Goal: Task Accomplishment & Management: Complete application form

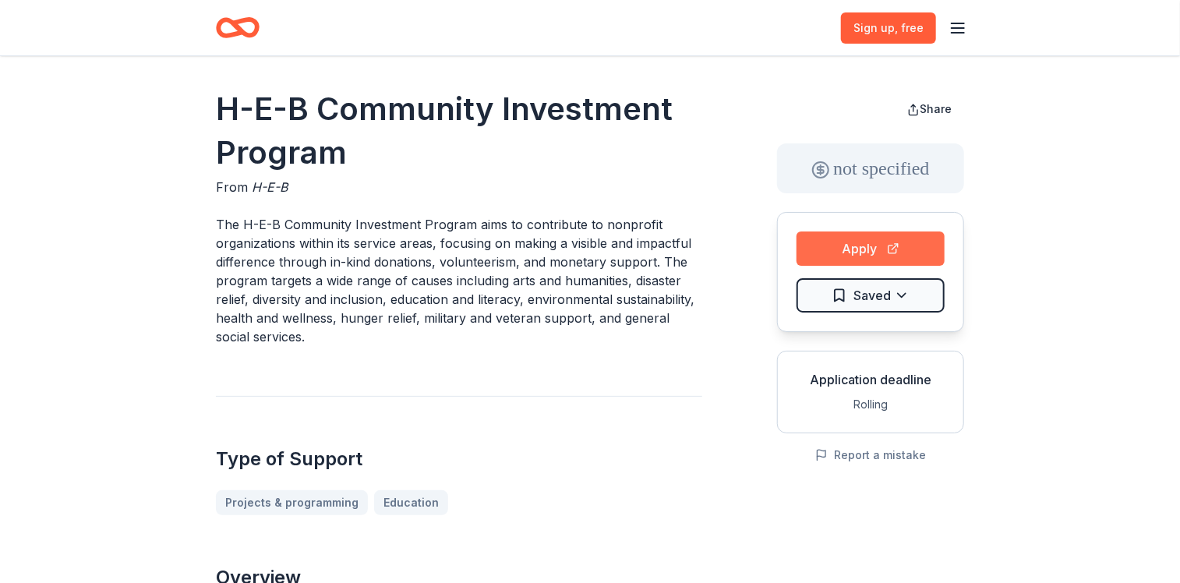
click at [870, 236] on button "Apply" at bounding box center [870, 248] width 148 height 34
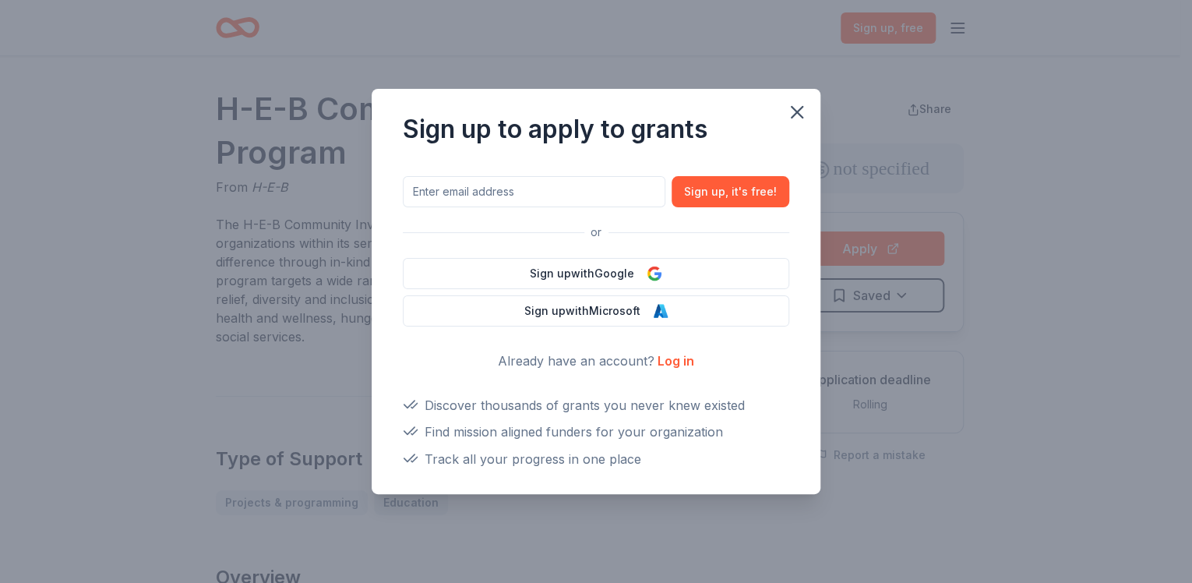
click at [669, 357] on link "Log in" at bounding box center [676, 361] width 37 height 16
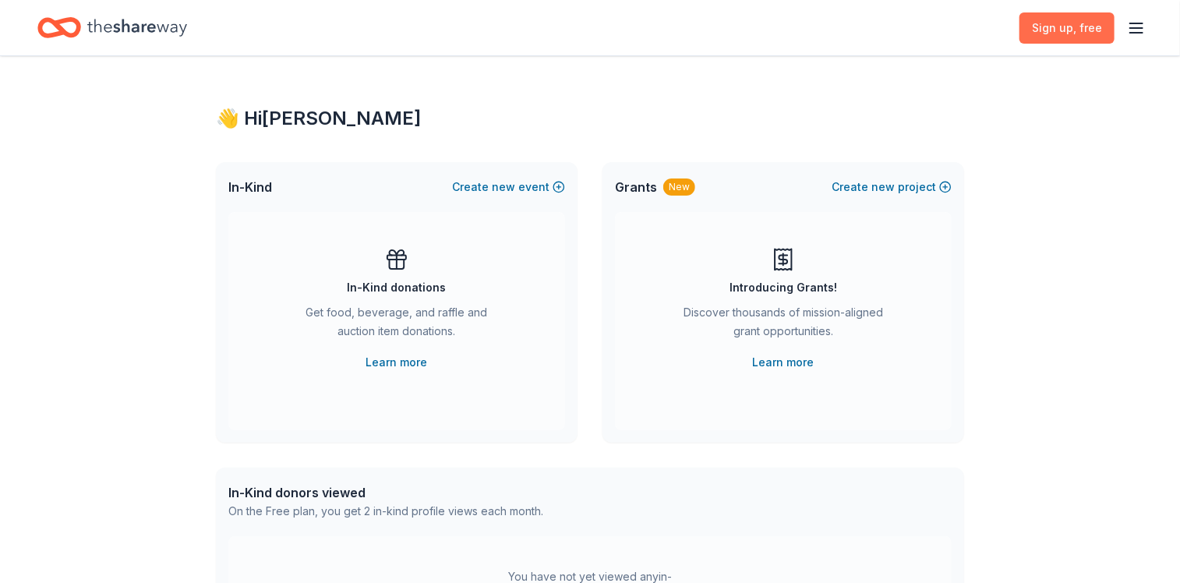
click at [1086, 22] on span ", free" at bounding box center [1087, 27] width 29 height 13
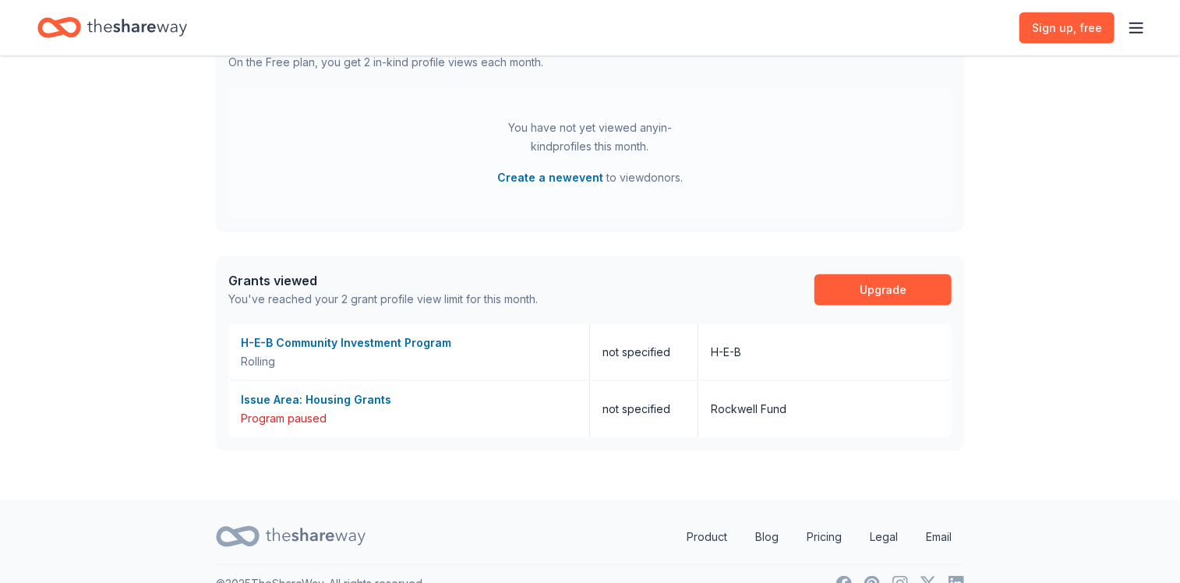
scroll to position [450, 0]
click at [262, 352] on div "Rolling" at bounding box center [409, 360] width 336 height 19
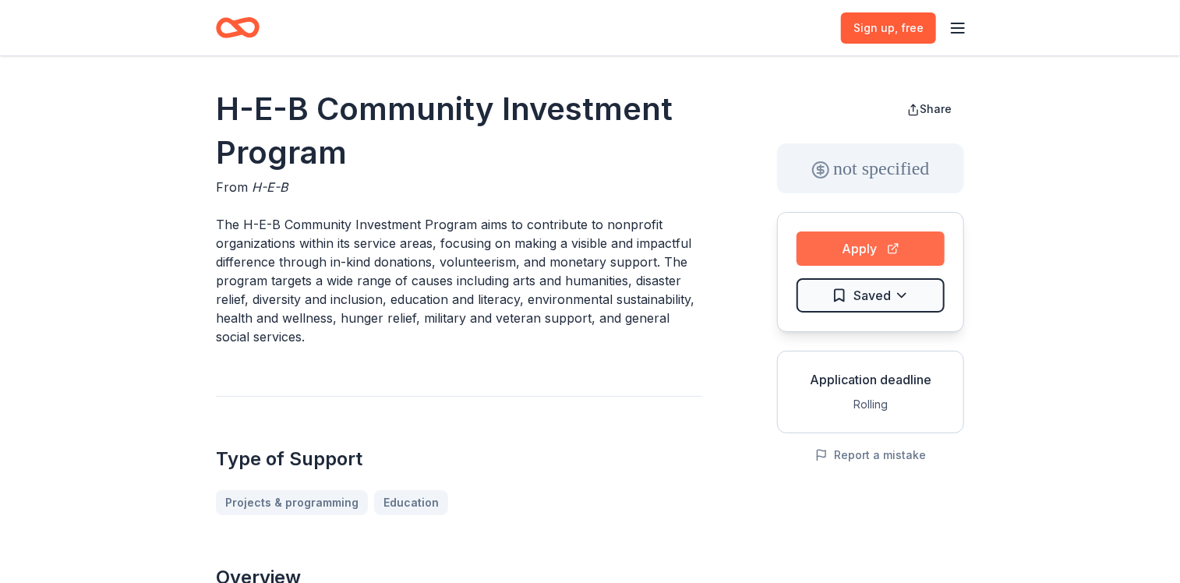
click at [823, 263] on button "Apply" at bounding box center [870, 248] width 148 height 34
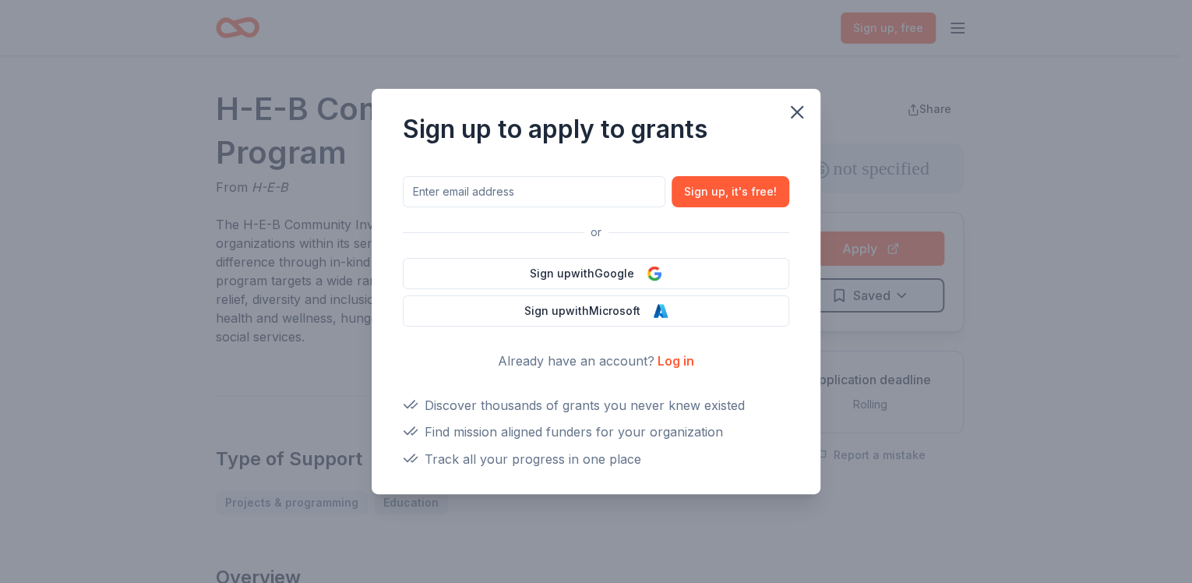
click at [673, 367] on link "Log in" at bounding box center [676, 361] width 37 height 16
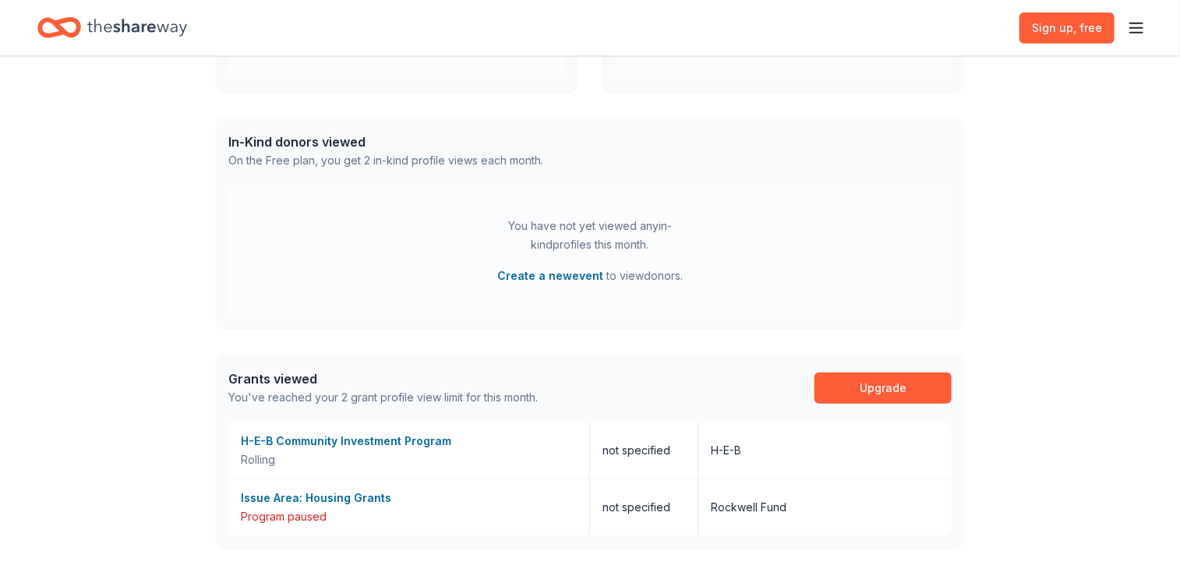
scroll to position [406, 0]
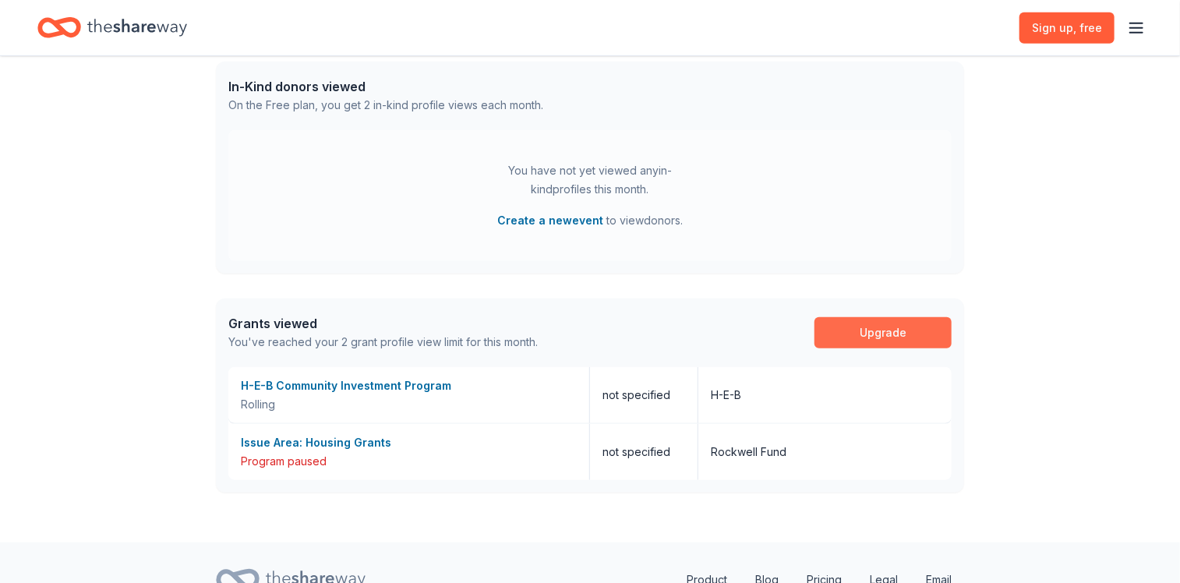
click at [893, 330] on link "Upgrade" at bounding box center [882, 332] width 137 height 31
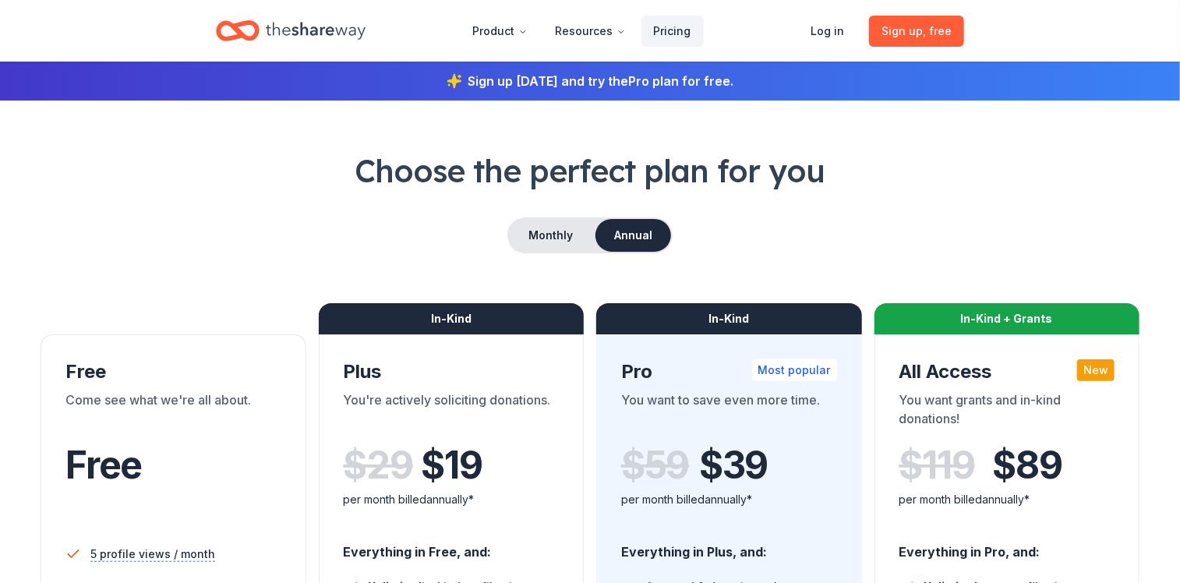
click at [893, 330] on div "In-Kind + Grants" at bounding box center [1007, 318] width 266 height 31
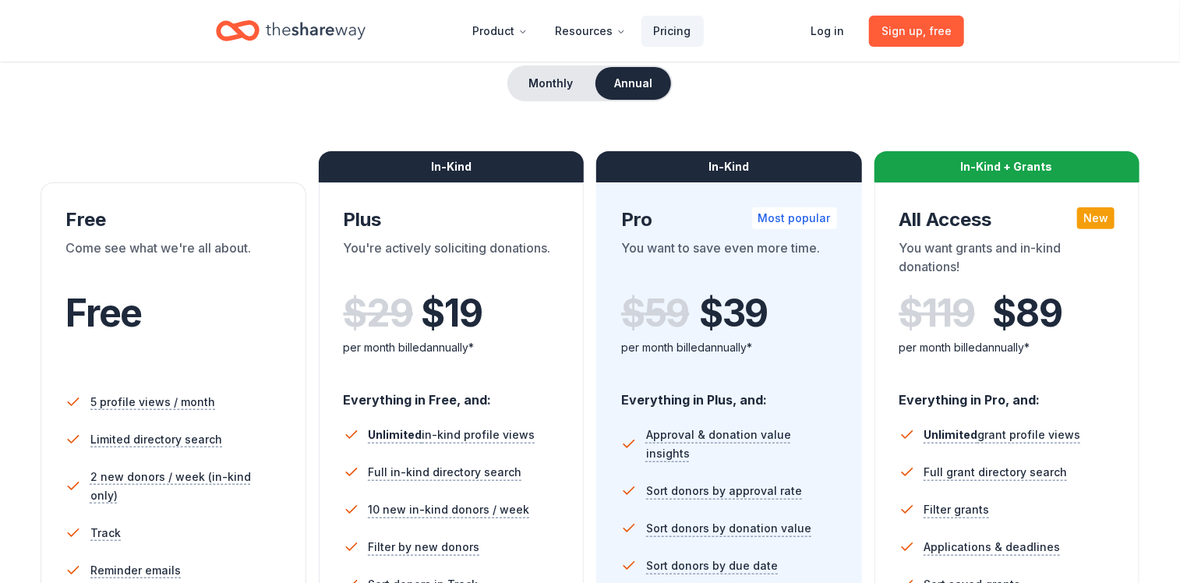
scroll to position [126, 0]
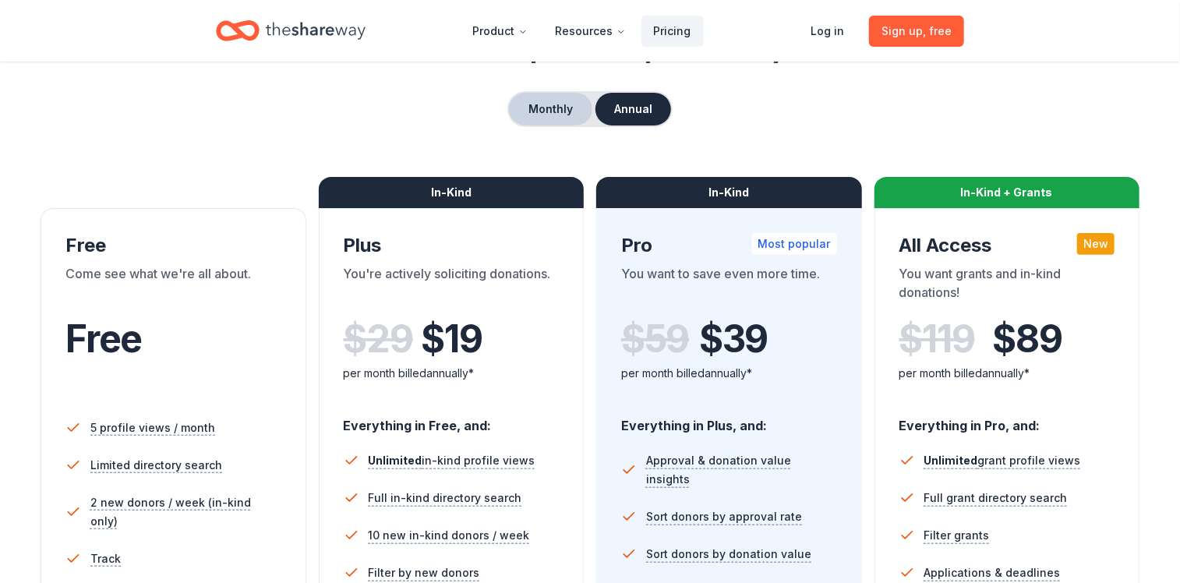
click at [542, 111] on button "Monthly" at bounding box center [550, 109] width 83 height 33
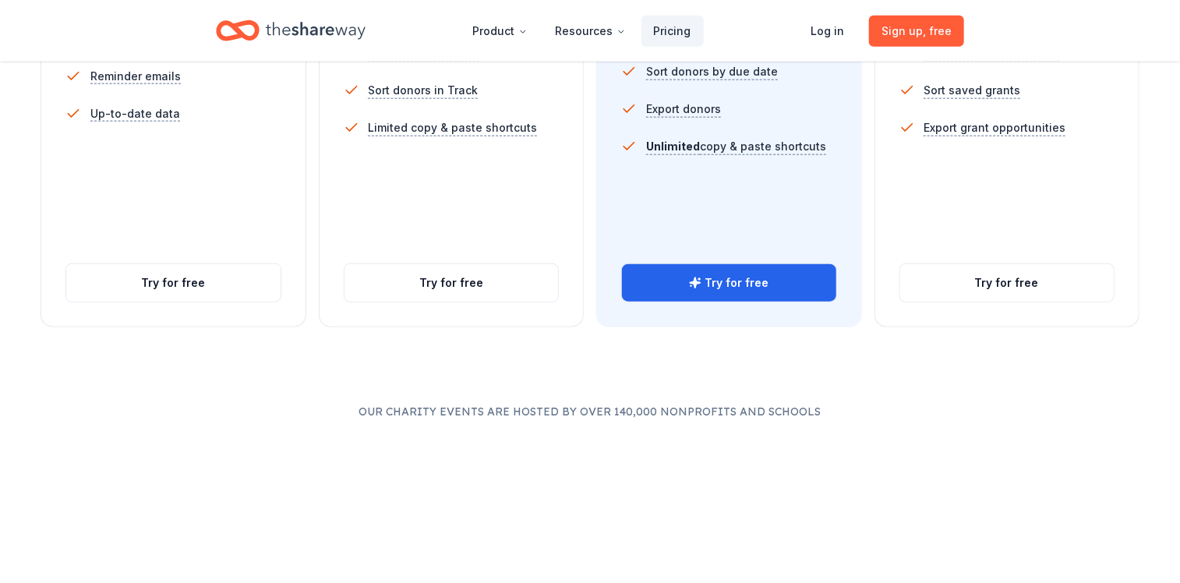
scroll to position [569, 0]
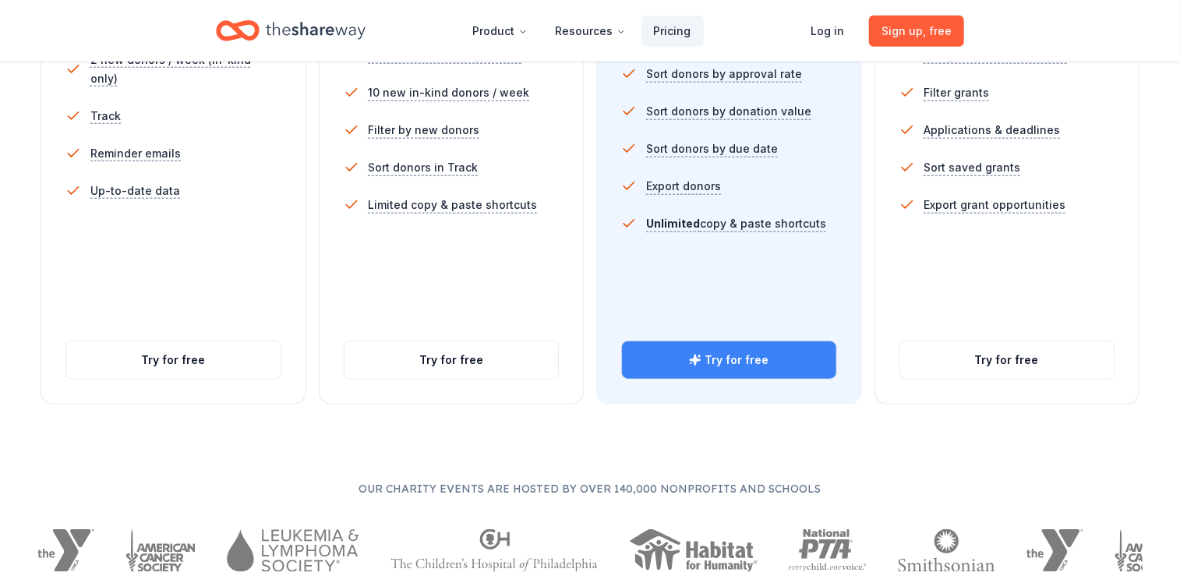
click at [778, 355] on link "Try for free" at bounding box center [729, 359] width 214 height 37
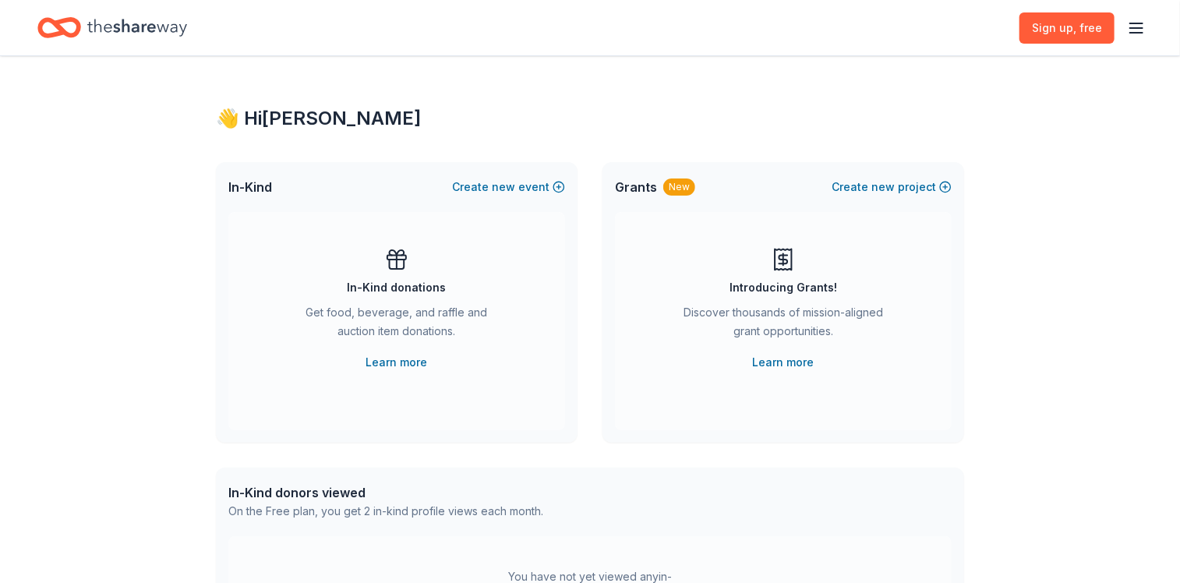
click at [787, 287] on div "Introducing Grants!" at bounding box center [783, 287] width 108 height 19
click at [860, 183] on button "Create new project" at bounding box center [891, 187] width 120 height 19
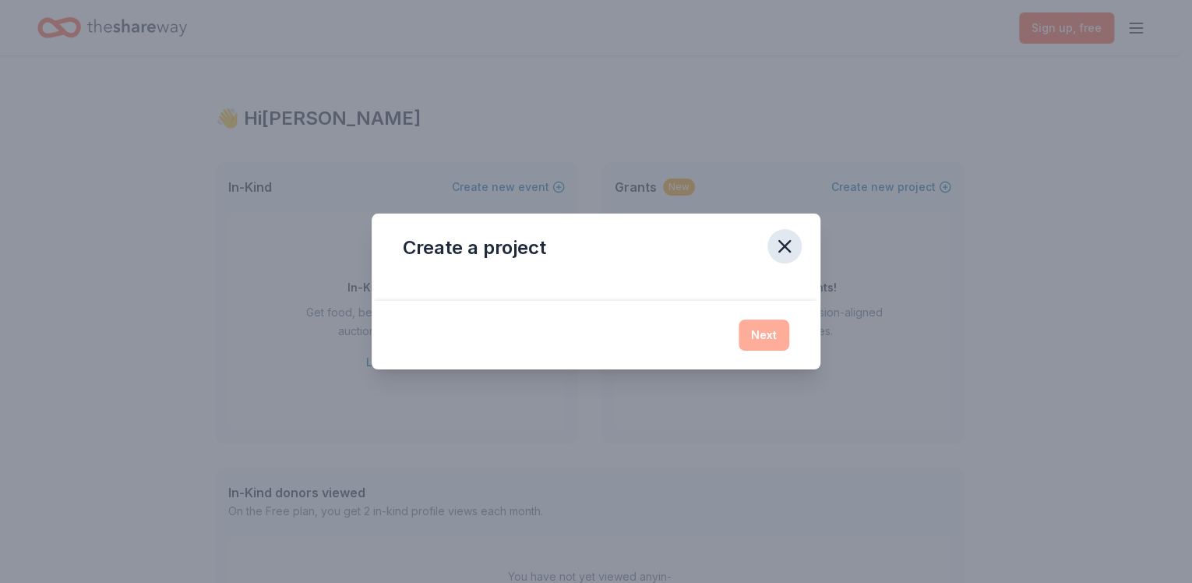
click at [789, 236] on icon "button" at bounding box center [785, 246] width 22 height 22
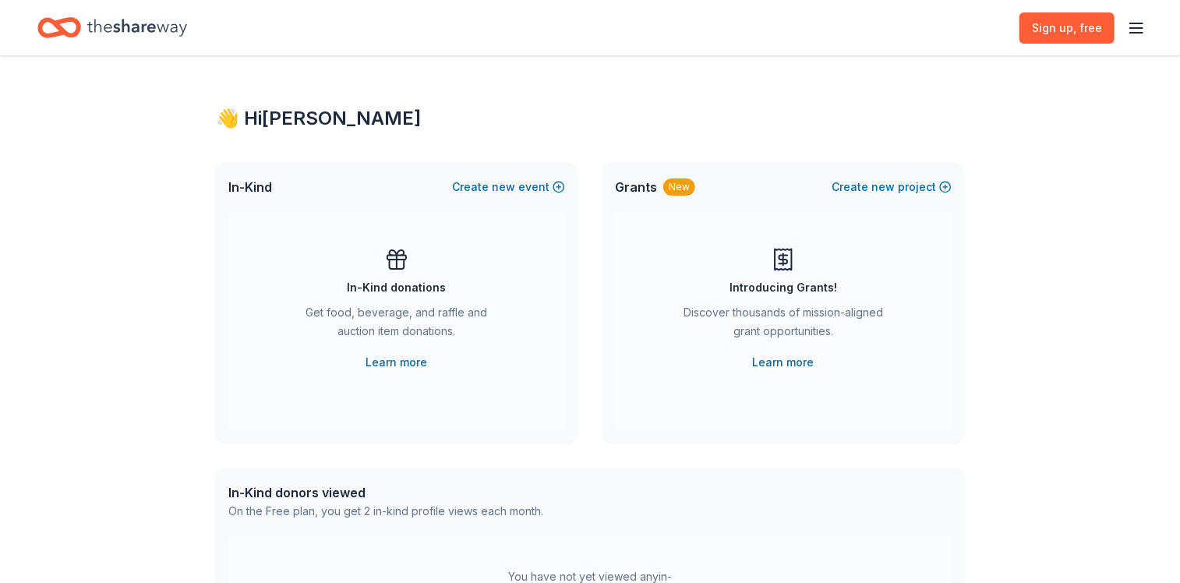
click at [669, 180] on div "New" at bounding box center [679, 186] width 32 height 17
click at [650, 187] on span "Grants" at bounding box center [636, 187] width 42 height 19
click at [841, 182] on button "Create new project" at bounding box center [891, 187] width 120 height 19
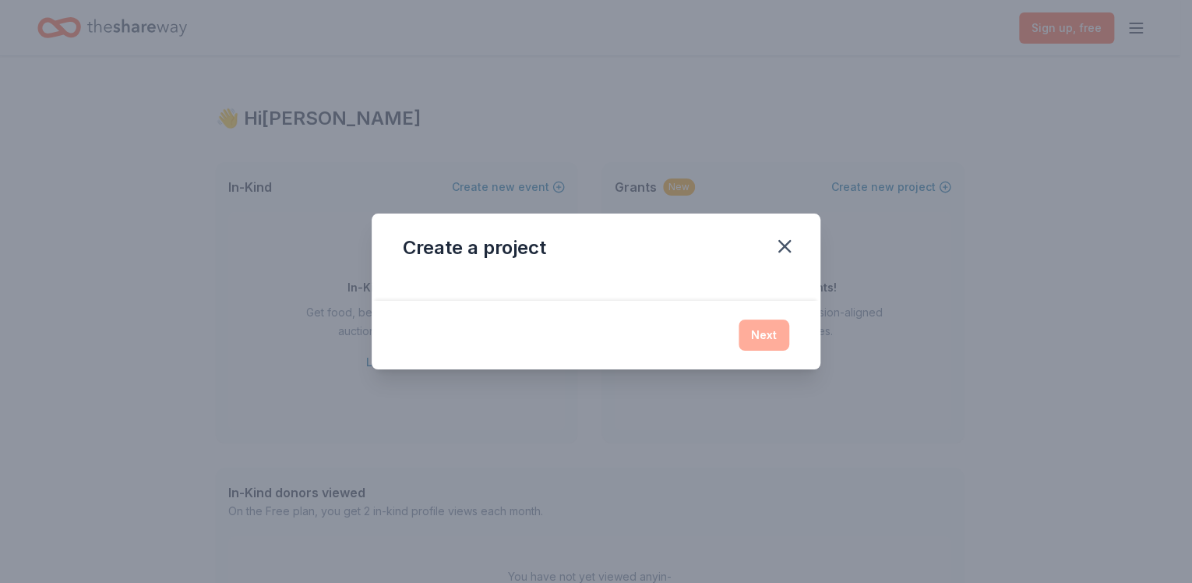
click at [757, 348] on div "Next" at bounding box center [596, 334] width 386 height 31
click at [779, 245] on icon "button" at bounding box center [785, 246] width 22 height 22
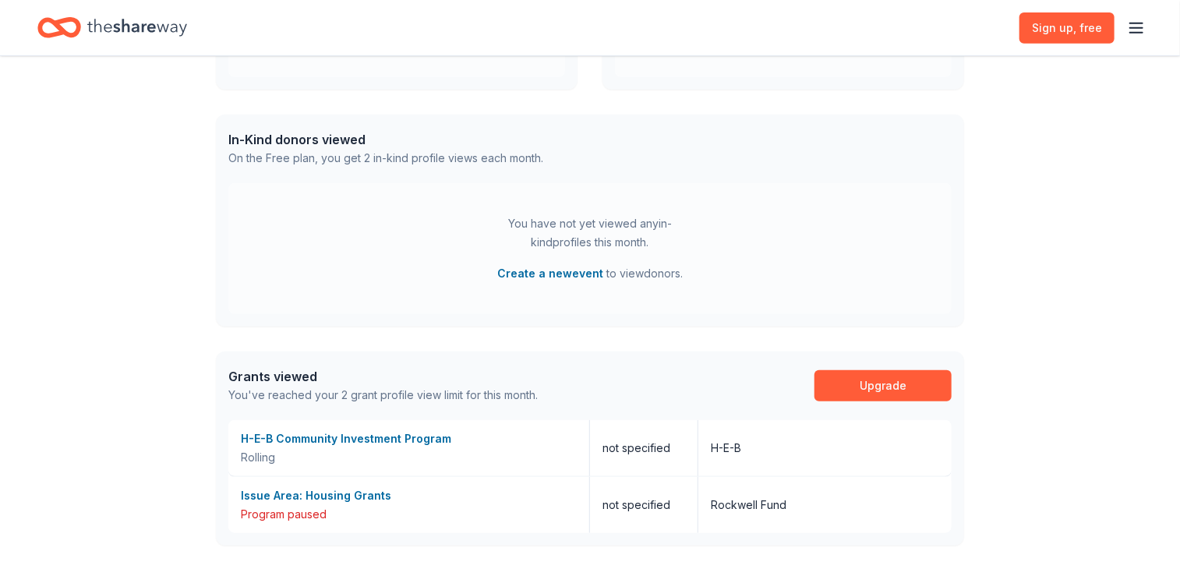
scroll to position [368, 0]
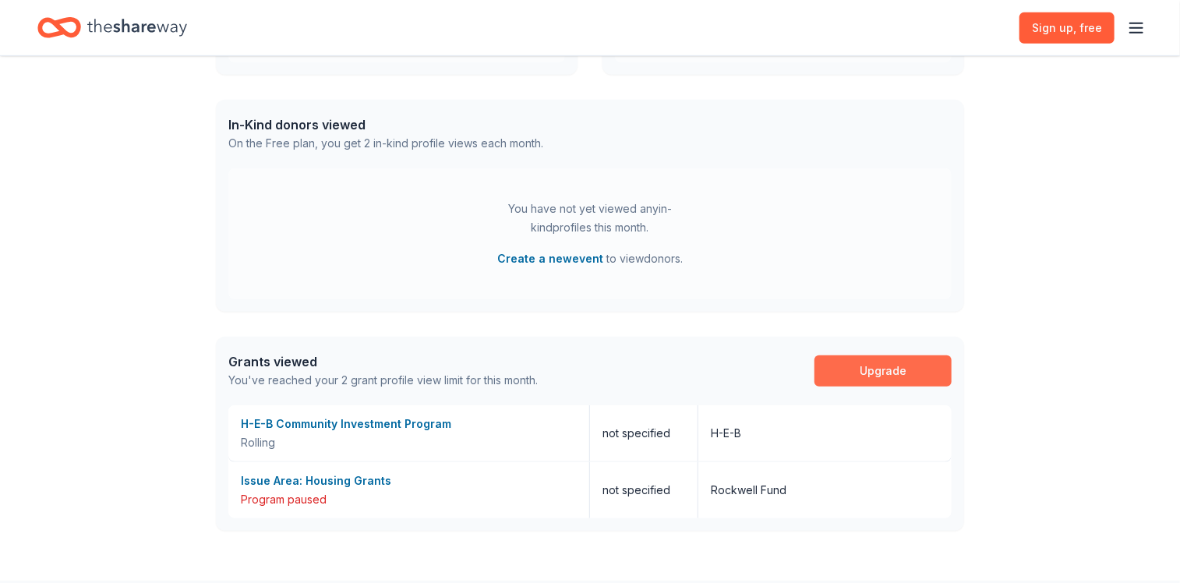
click at [884, 381] on link "Upgrade" at bounding box center [882, 370] width 137 height 31
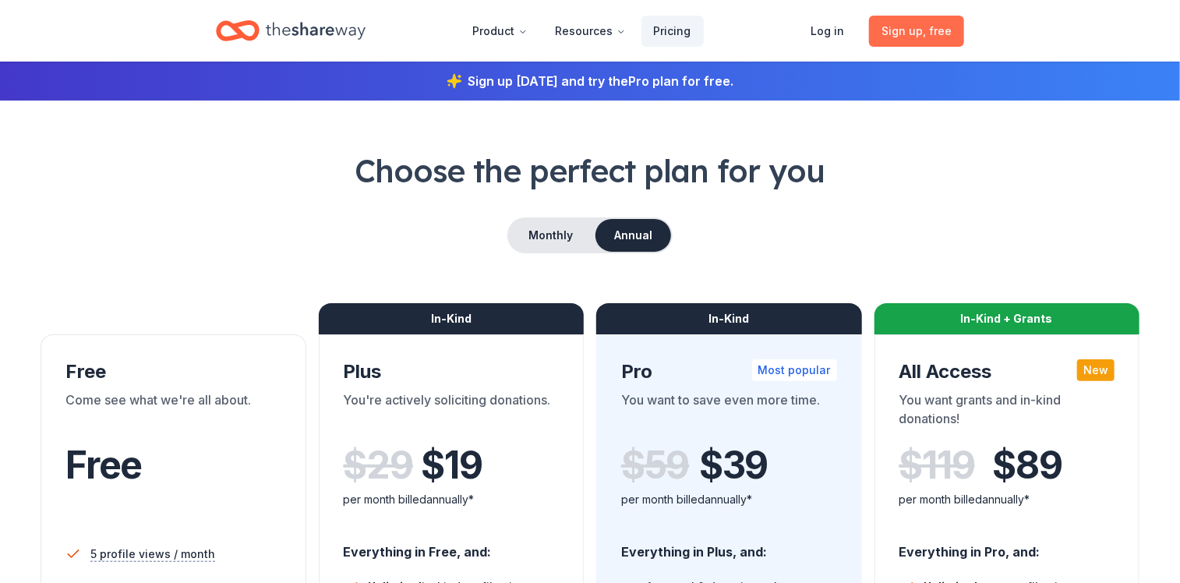
click at [910, 34] on span "Sign up , free" at bounding box center [916, 31] width 70 height 19
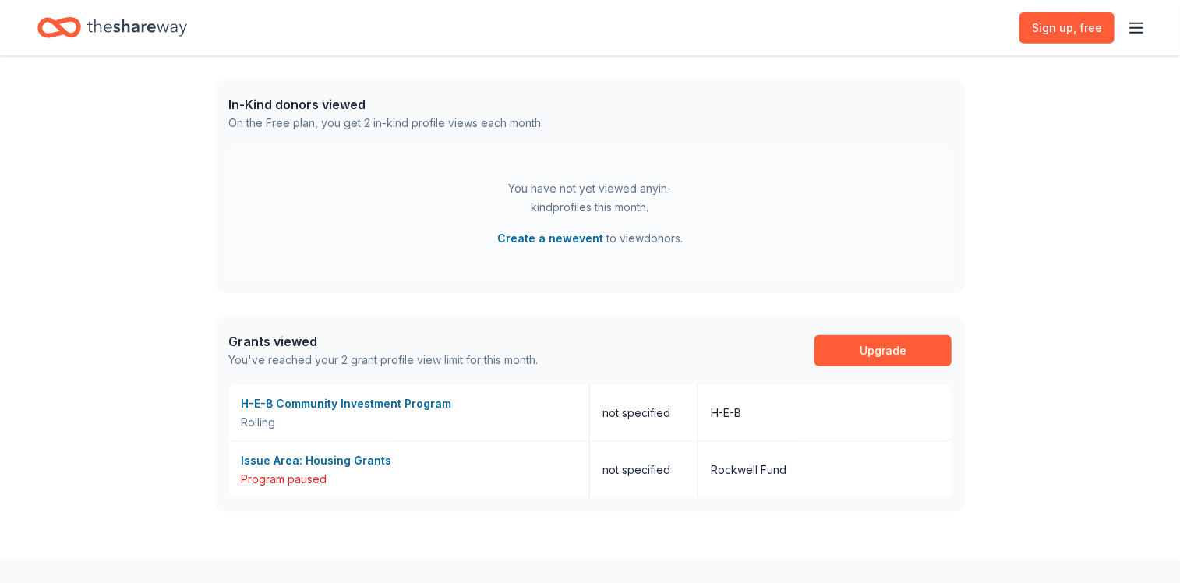
scroll to position [277, 0]
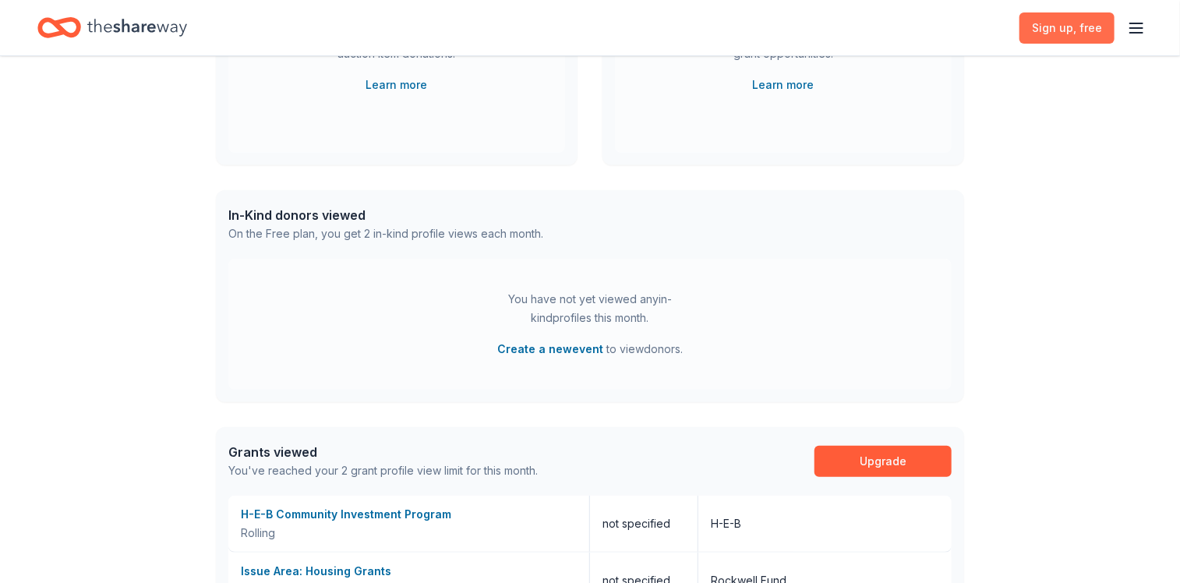
click at [1062, 35] on span "Sign up , free" at bounding box center [1067, 28] width 70 height 19
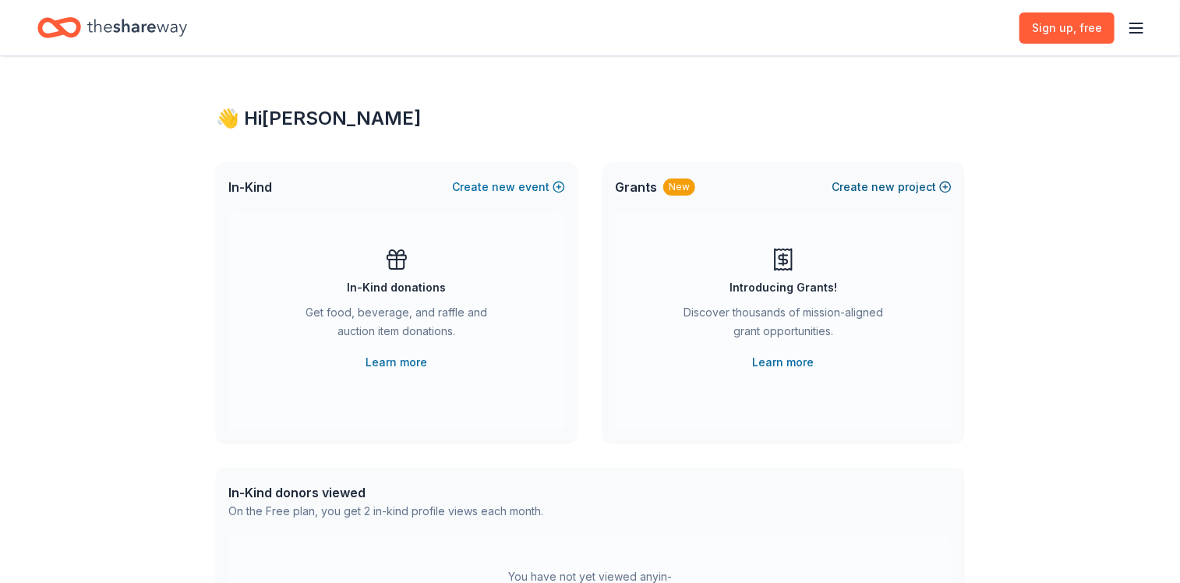
click at [850, 191] on button "Create new project" at bounding box center [891, 187] width 120 height 19
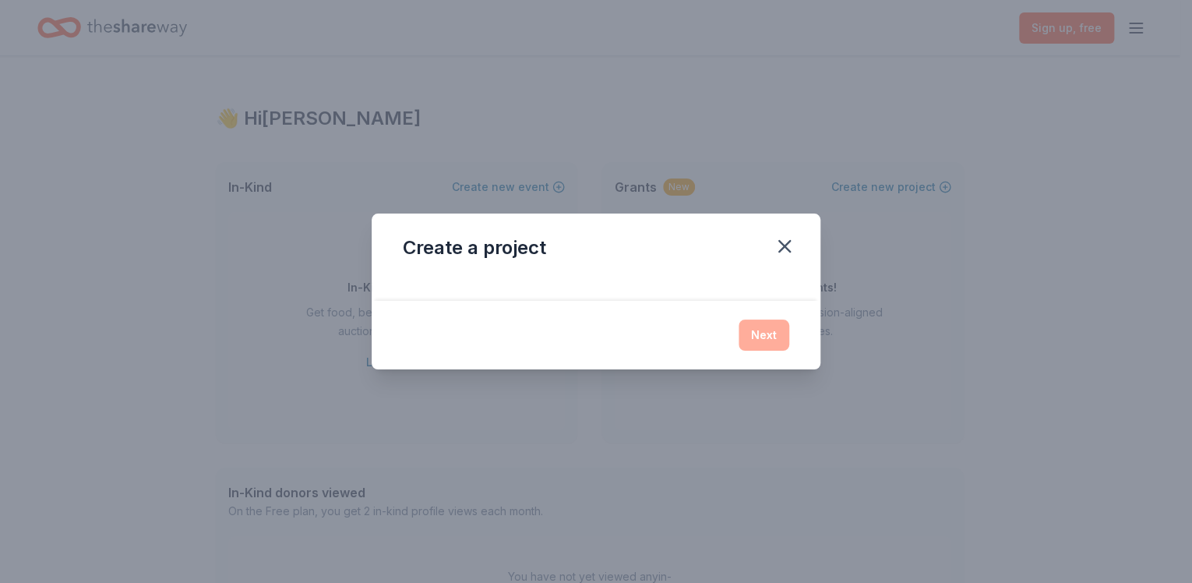
click at [766, 343] on div "Next" at bounding box center [596, 334] width 386 height 31
click at [785, 238] on icon "button" at bounding box center [785, 246] width 22 height 22
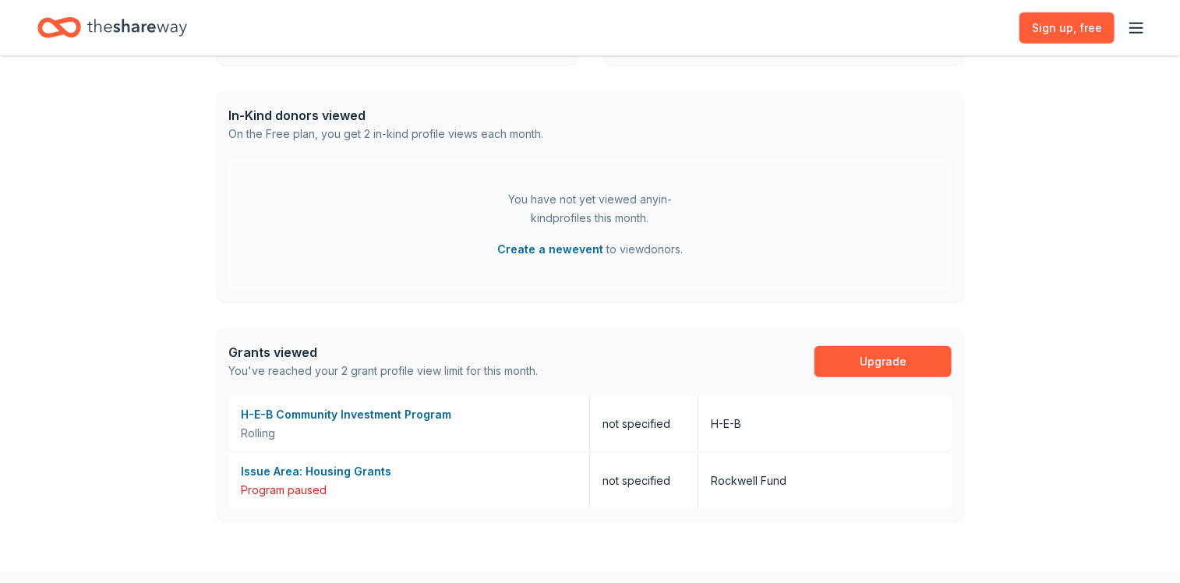
scroll to position [477, 0]
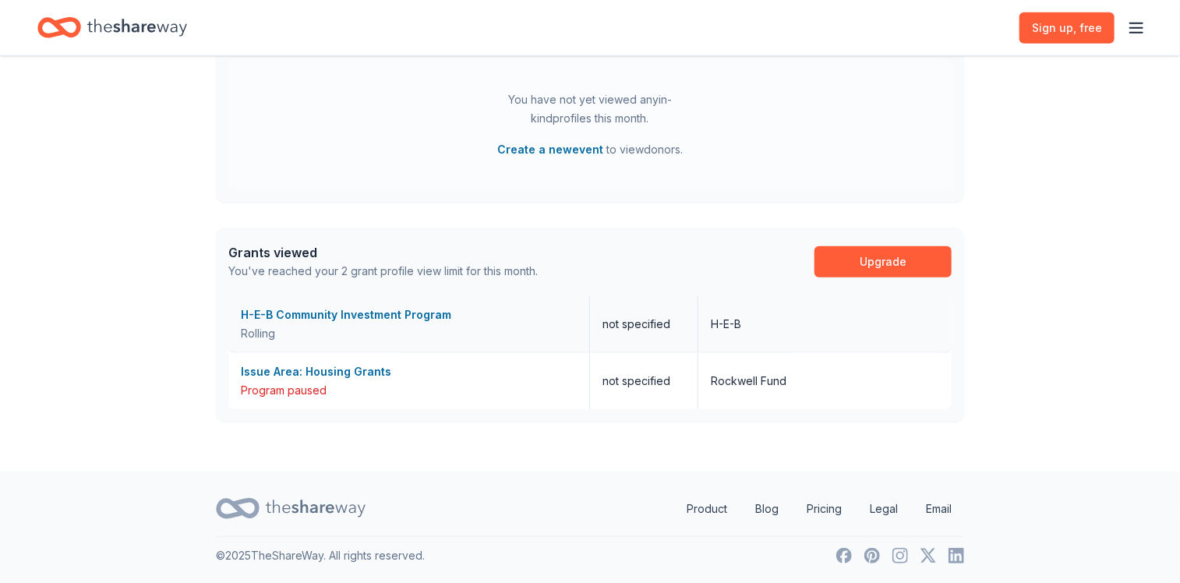
click at [312, 304] on div "H-E-B Community Investment Program Rolling" at bounding box center [409, 324] width 362 height 56
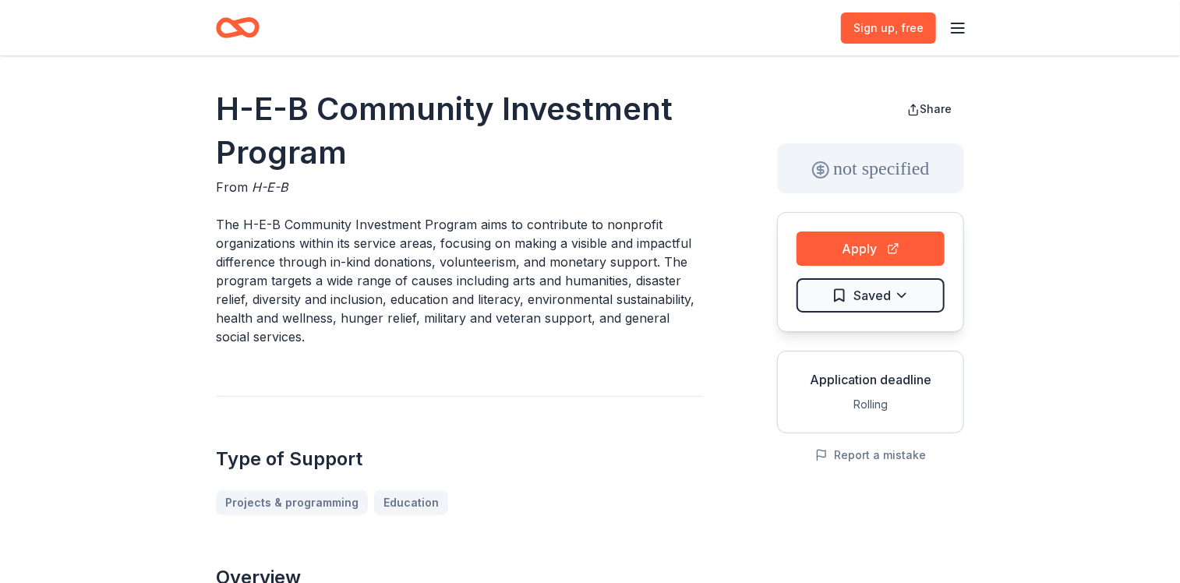
click at [839, 397] on div "Rolling" at bounding box center [870, 404] width 161 height 19
click at [838, 248] on button "Apply" at bounding box center [870, 248] width 148 height 34
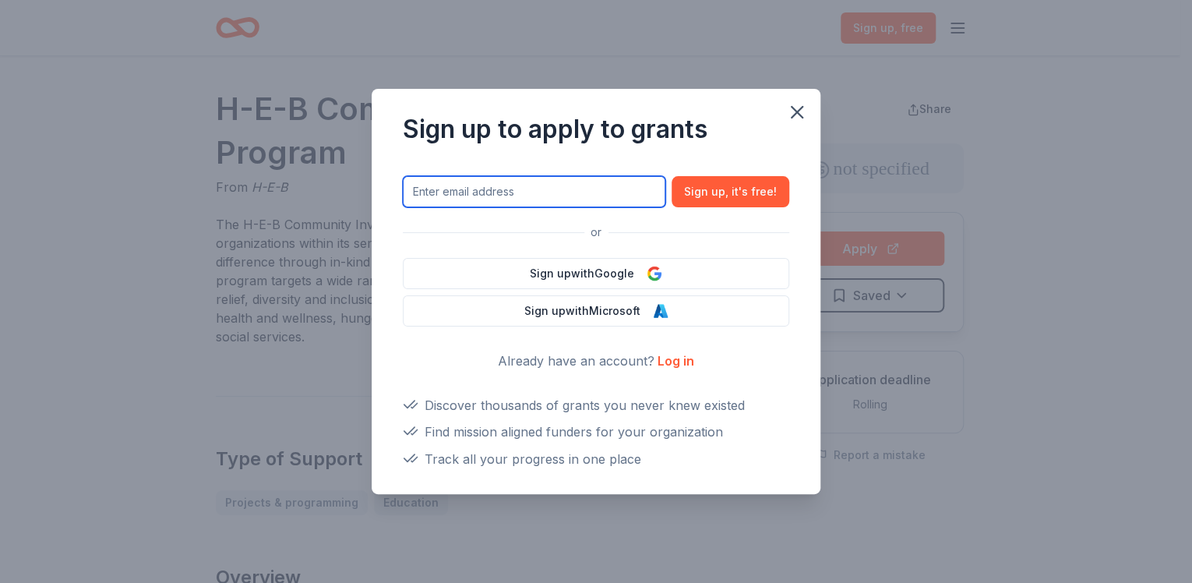
click at [586, 193] on input "text" at bounding box center [534, 191] width 263 height 31
type input "admin@operationrjs.org"
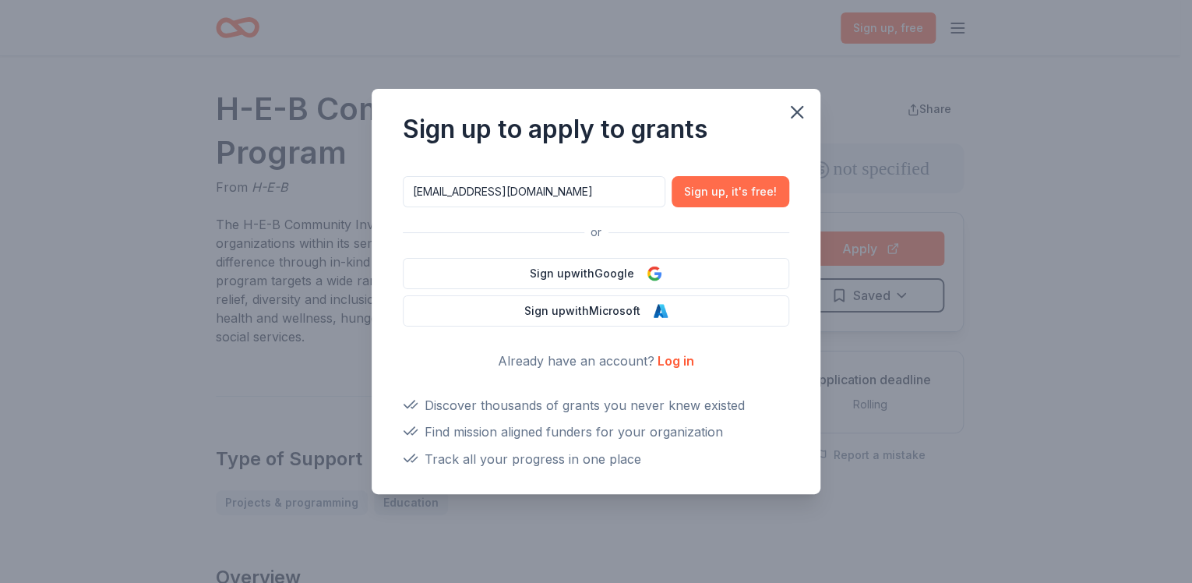
click at [691, 185] on button "Sign up , it ' s free!" at bounding box center [731, 191] width 118 height 31
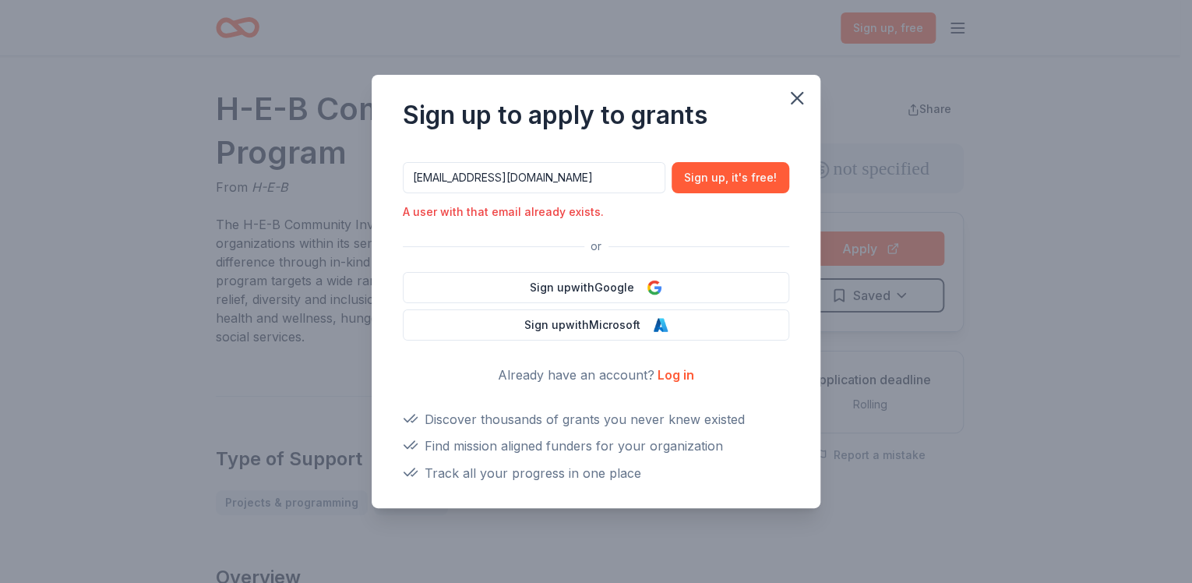
click at [669, 376] on link "Log in" at bounding box center [676, 375] width 37 height 16
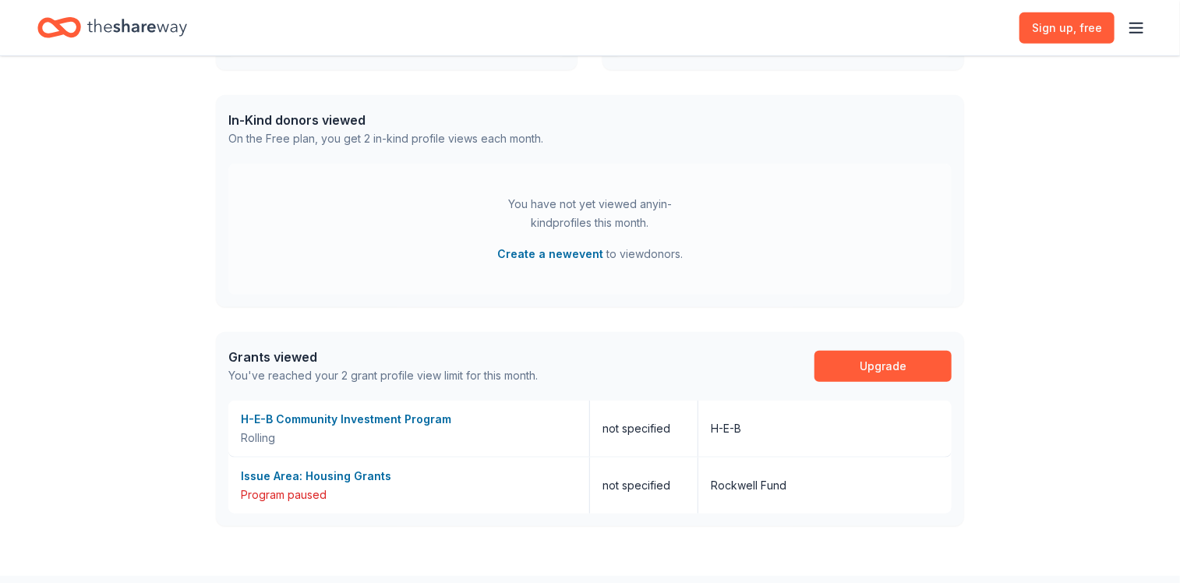
scroll to position [374, 0]
click at [307, 416] on div "H-E-B Community Investment Program" at bounding box center [409, 417] width 336 height 19
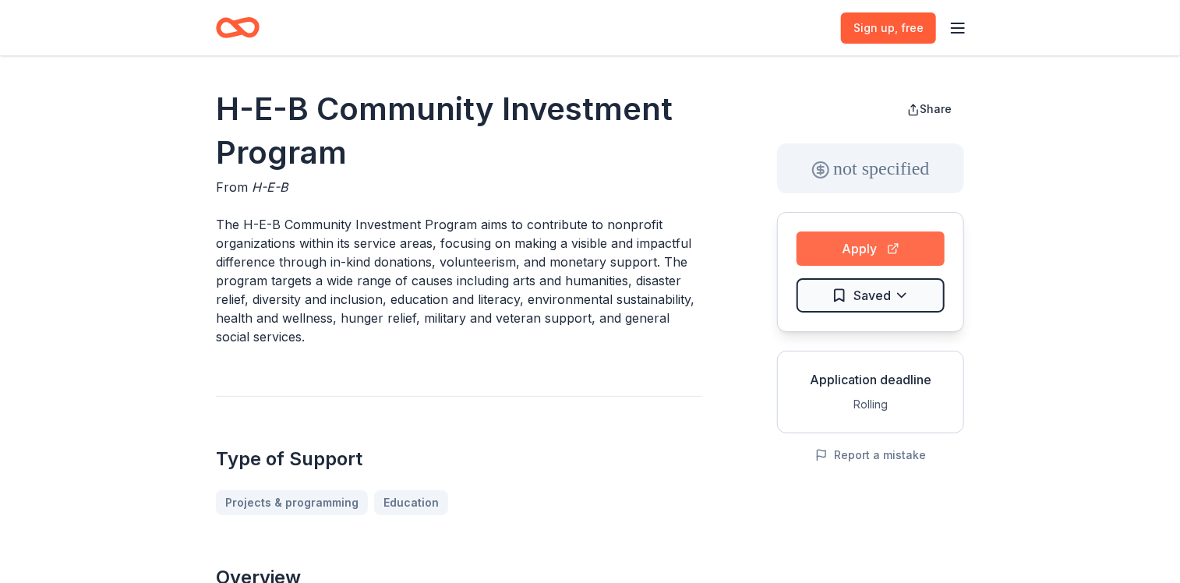
click at [848, 248] on button "Apply" at bounding box center [870, 248] width 148 height 34
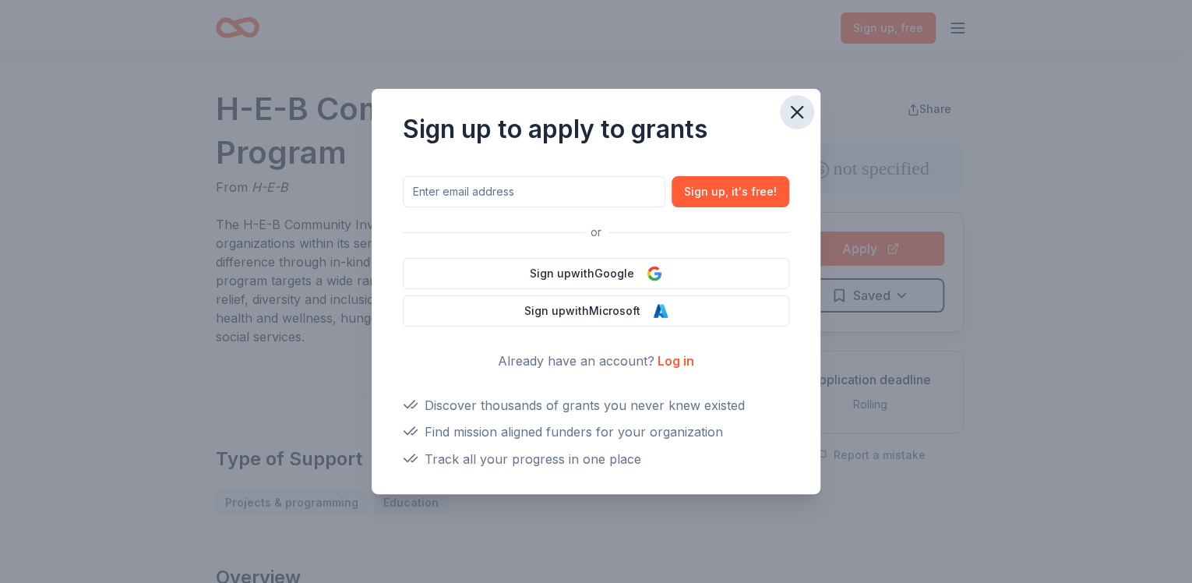
click at [790, 114] on icon "button" at bounding box center [797, 112] width 22 height 22
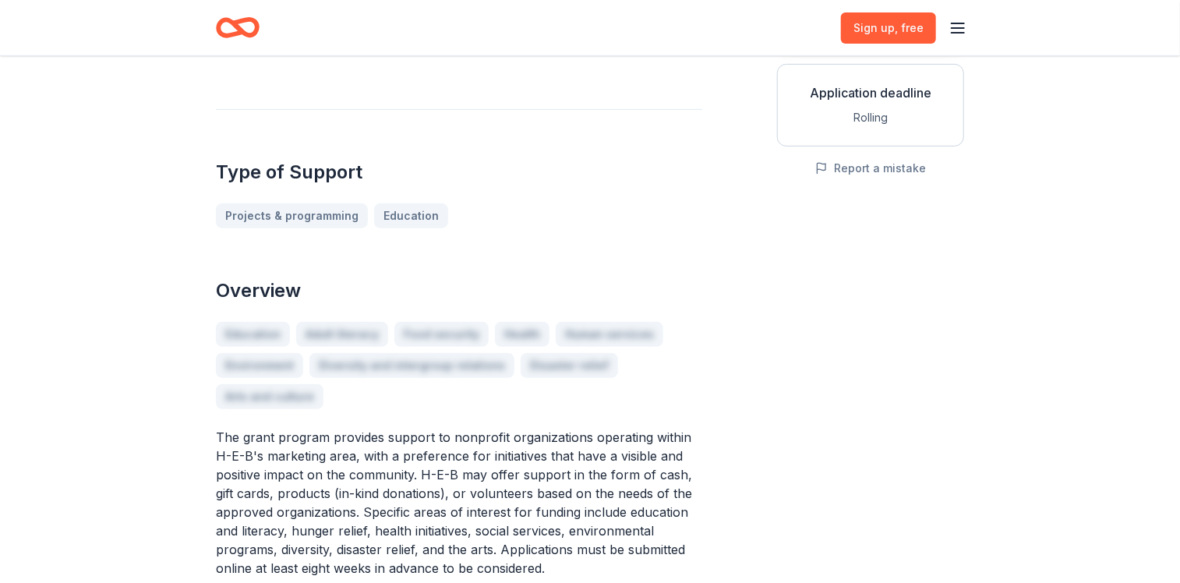
scroll to position [120, 0]
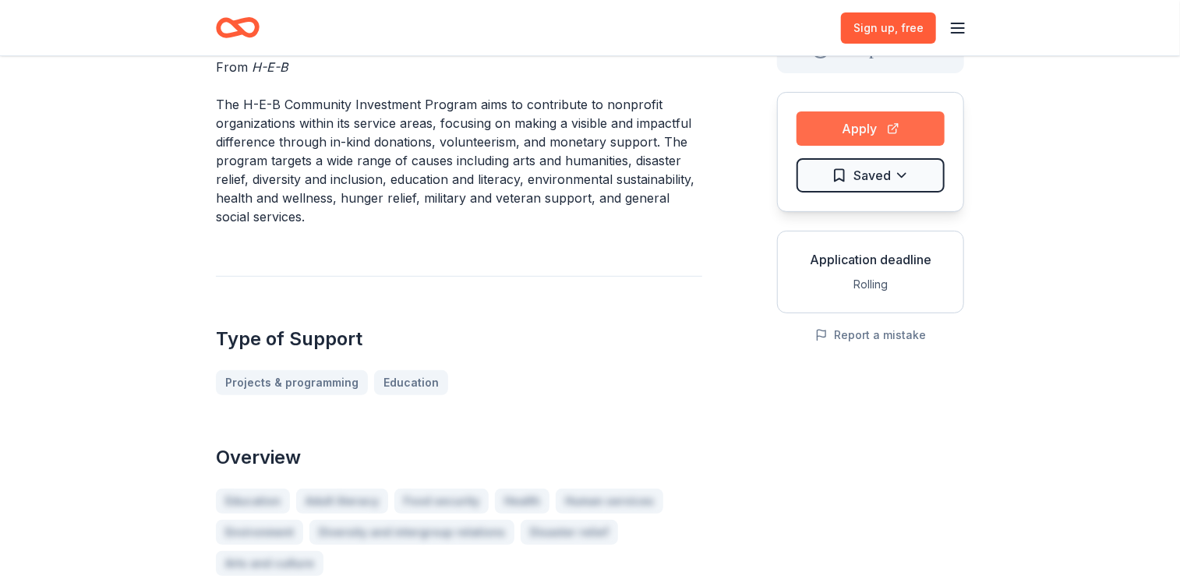
click at [898, 122] on button "Apply" at bounding box center [870, 128] width 148 height 34
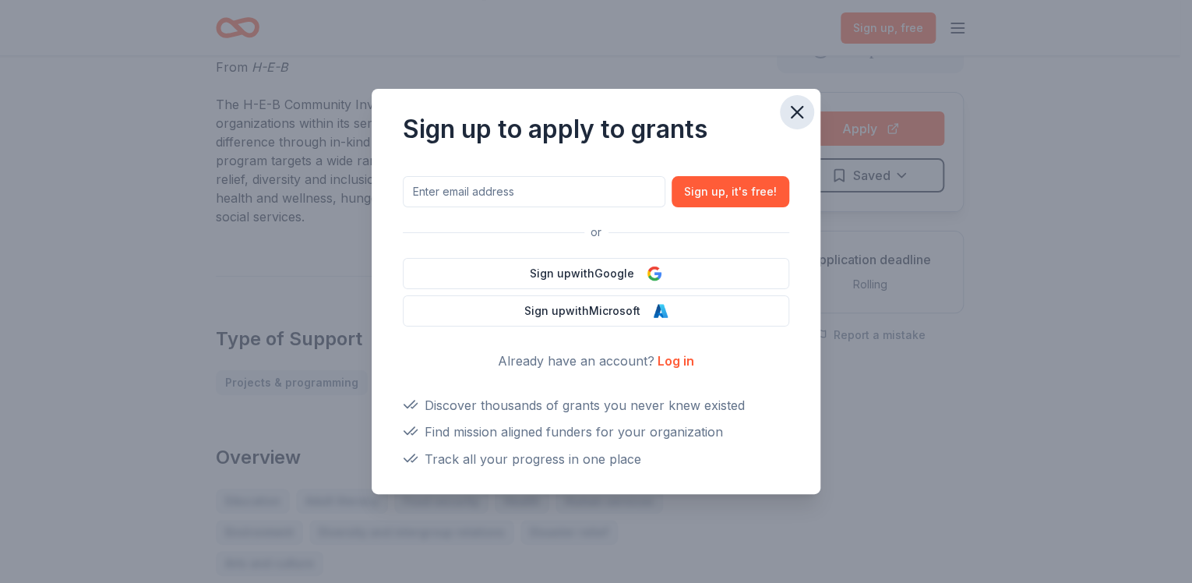
click at [796, 109] on icon "button" at bounding box center [797, 112] width 22 height 22
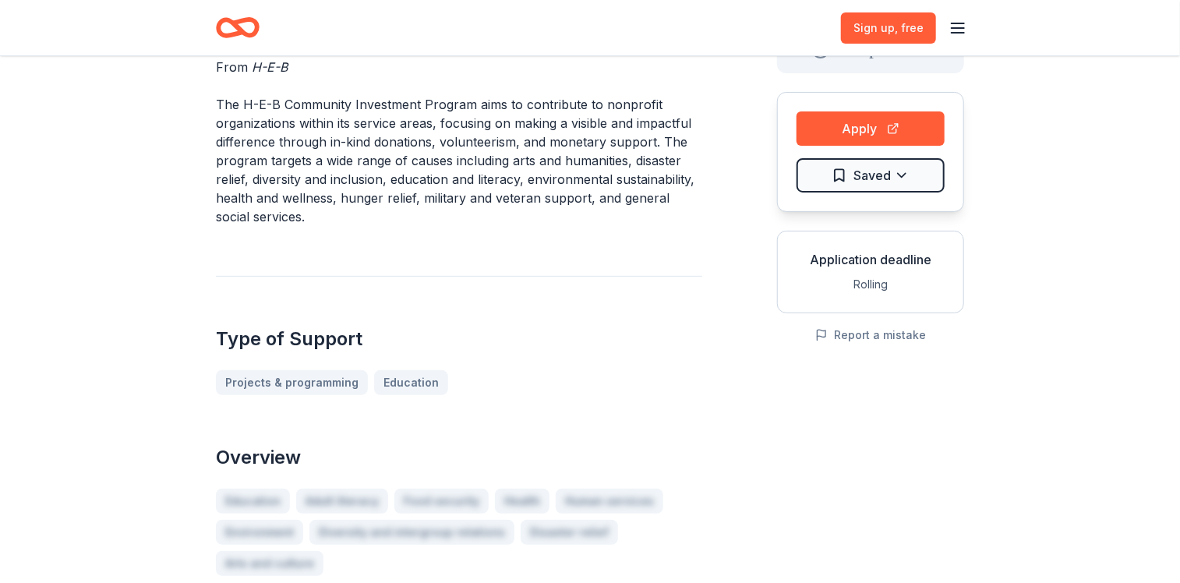
scroll to position [0, 0]
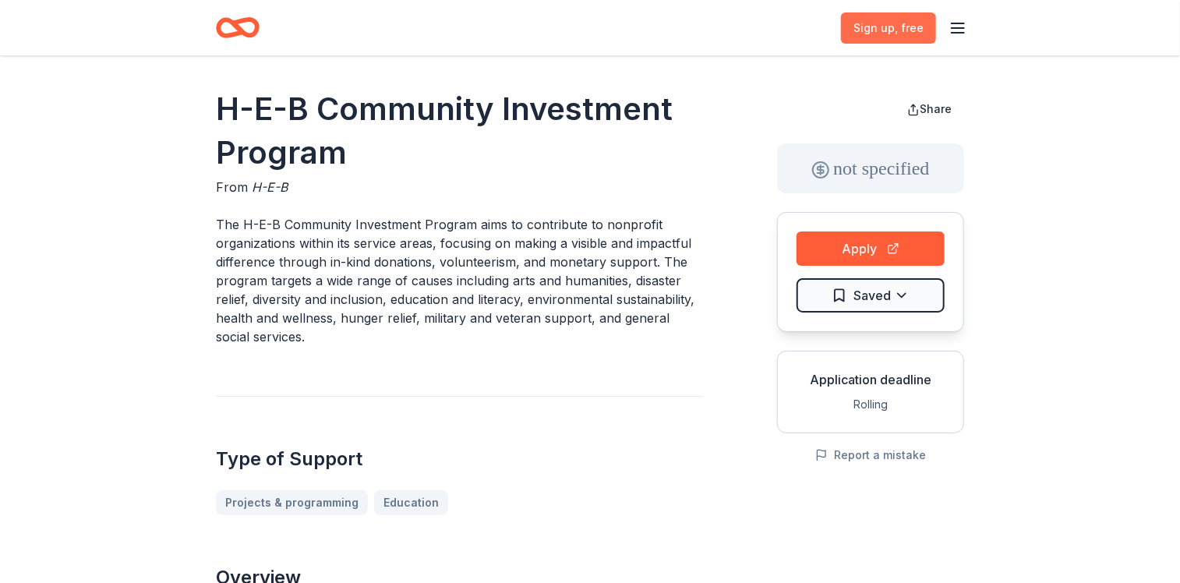
click at [913, 26] on span ", free" at bounding box center [909, 27] width 29 height 13
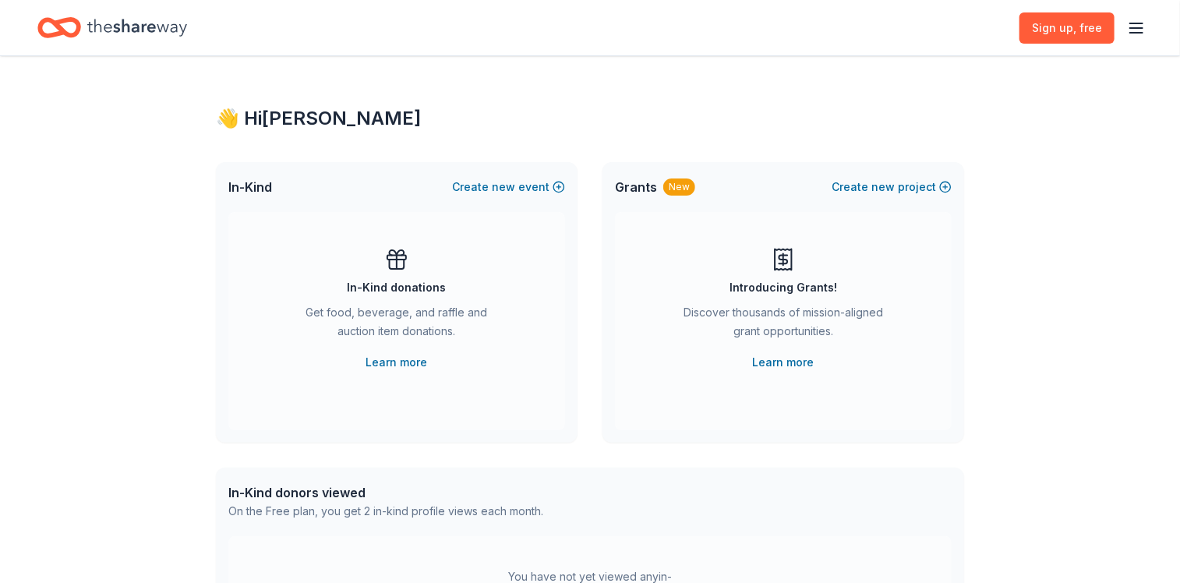
click at [1149, 12] on div "Sign up , free" at bounding box center [590, 27] width 1180 height 55
click at [1142, 23] on line "button" at bounding box center [1136, 23] width 12 height 0
click at [962, 156] on div "Log in" at bounding box center [1028, 147] width 207 height 26
click at [947, 155] on button "Log in" at bounding box center [943, 151] width 36 height 19
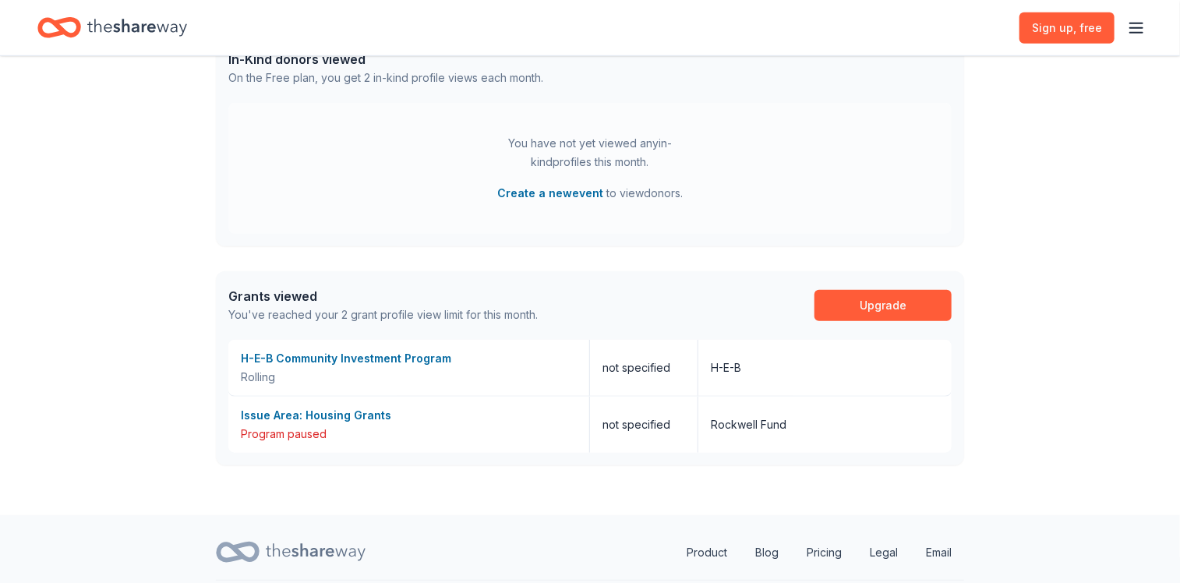
scroll to position [445, 0]
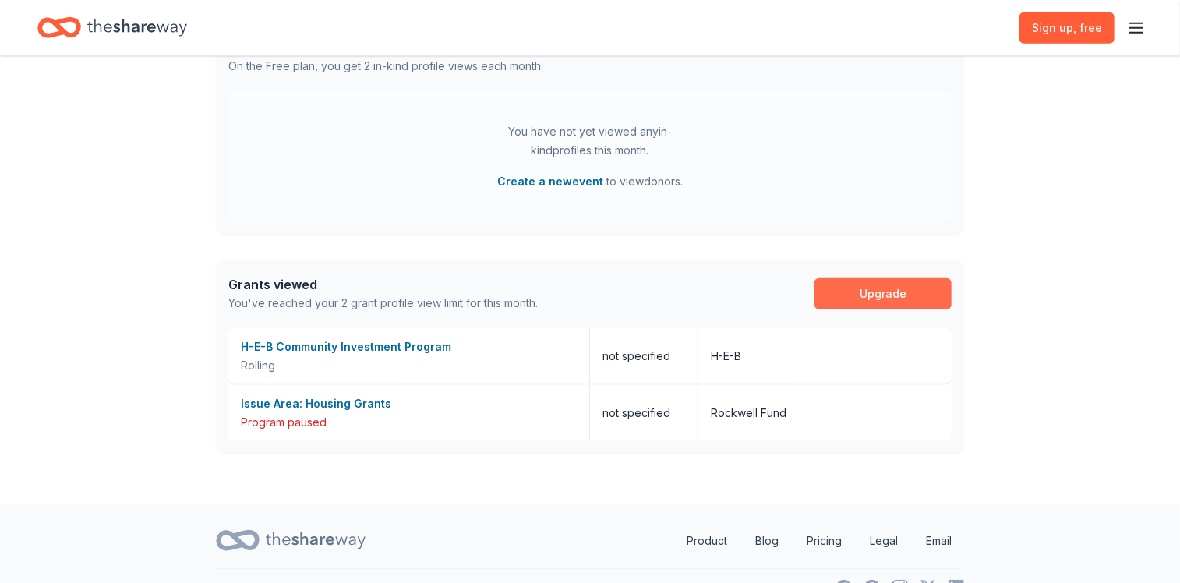
click at [856, 301] on link "Upgrade" at bounding box center [882, 293] width 137 height 31
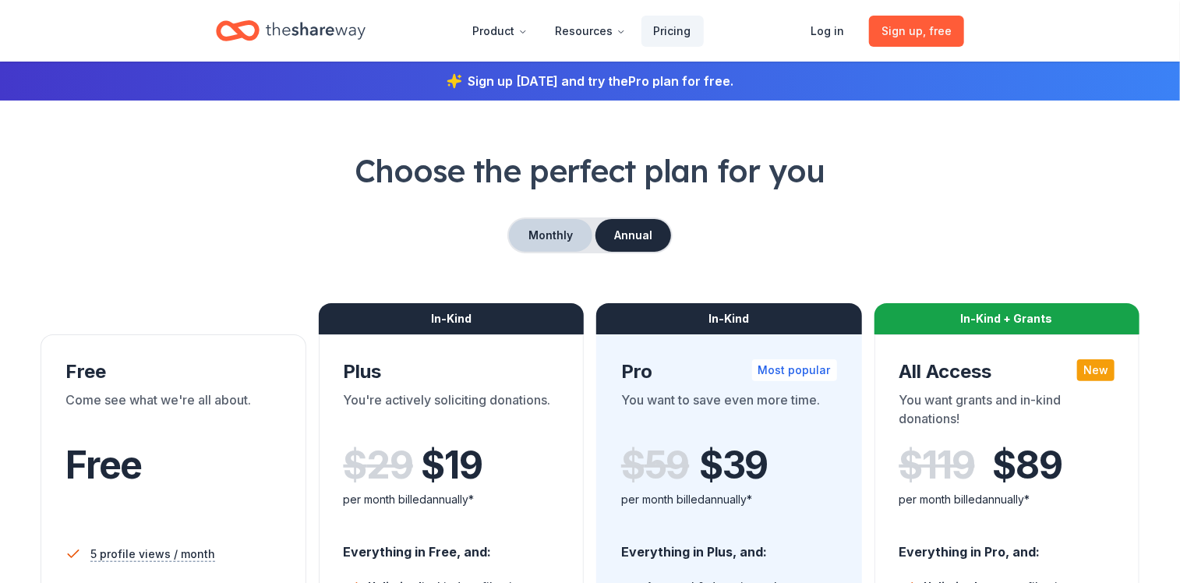
click at [537, 234] on button "Monthly" at bounding box center [550, 235] width 83 height 33
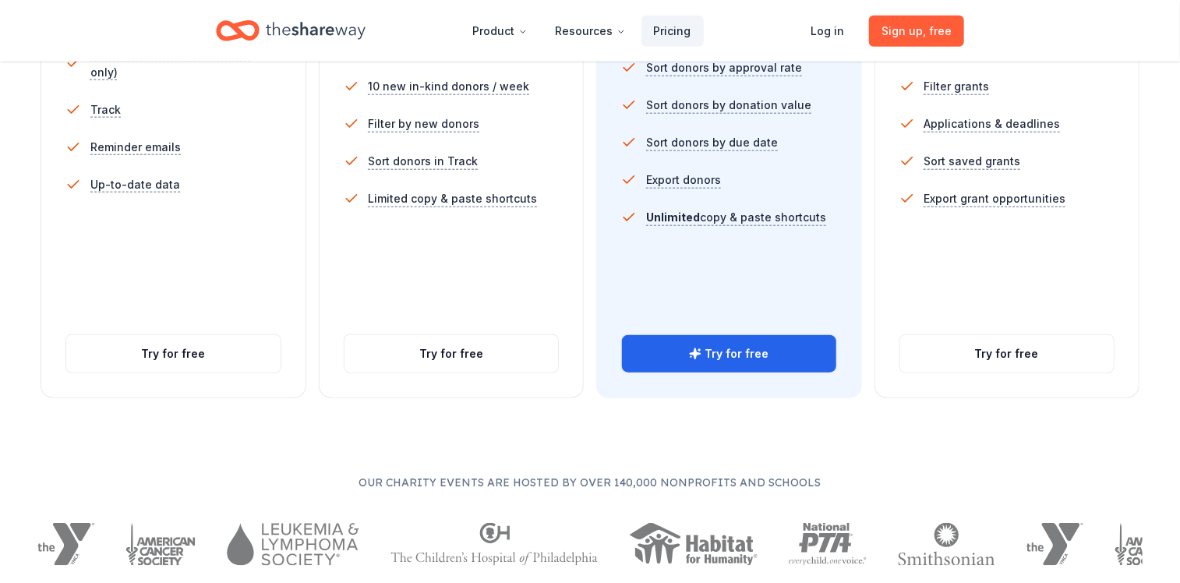
scroll to position [614, 0]
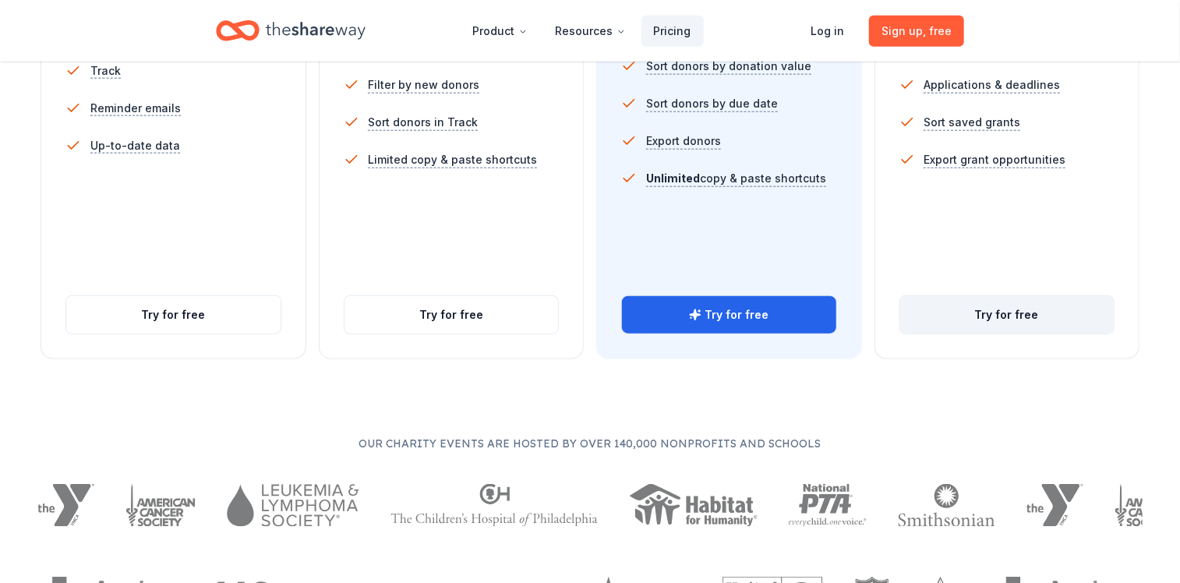
click at [1055, 330] on link "Try for free" at bounding box center [1007, 314] width 214 height 37
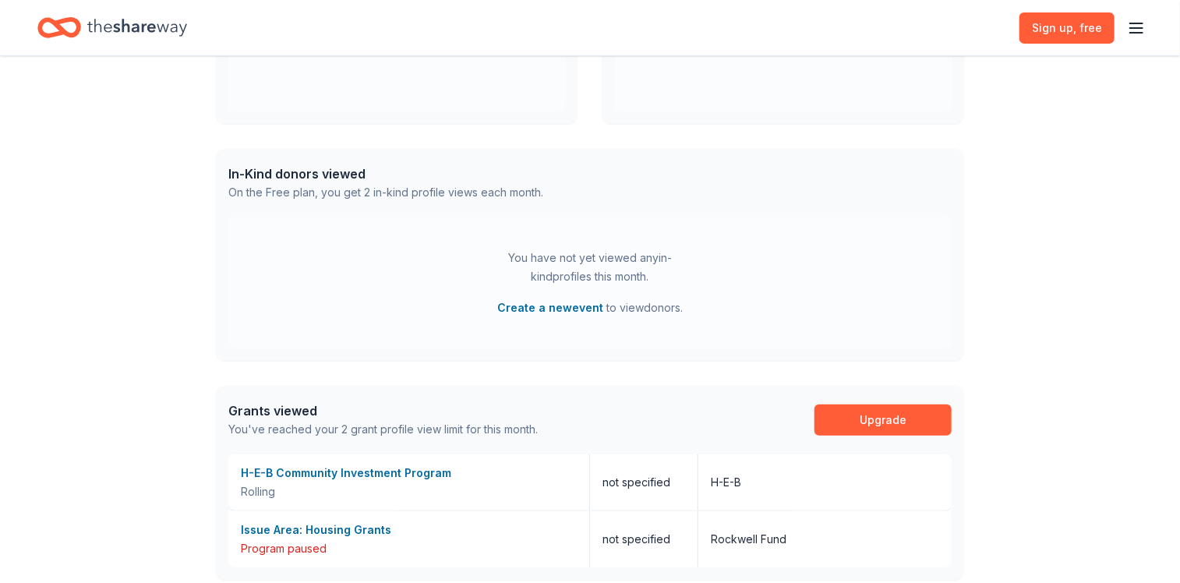
scroll to position [401, 0]
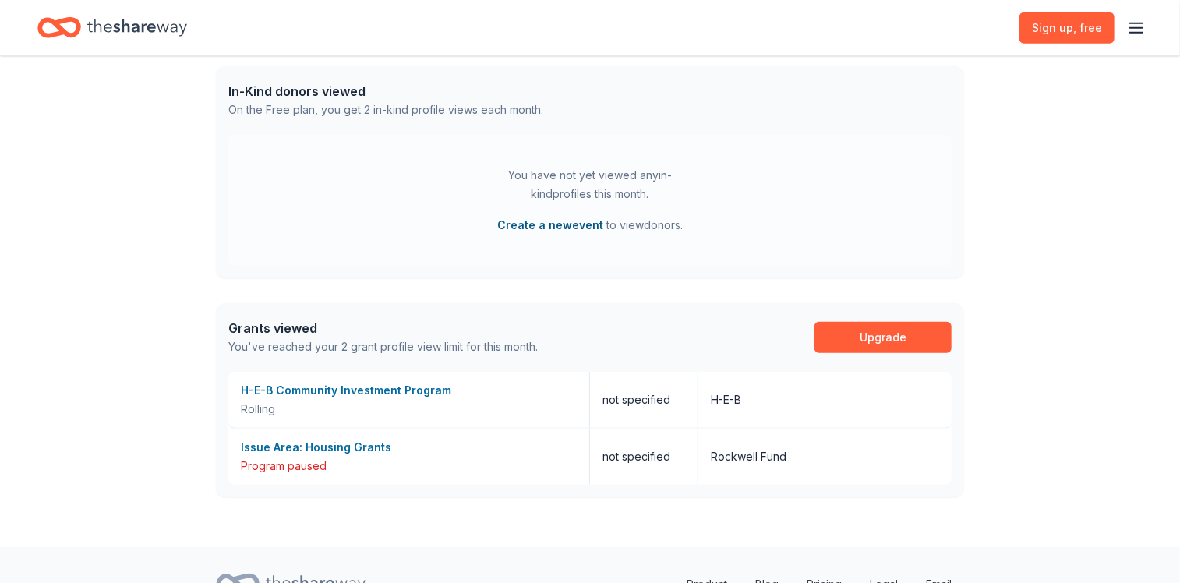
click at [542, 227] on button "Create a new event" at bounding box center [550, 225] width 106 height 19
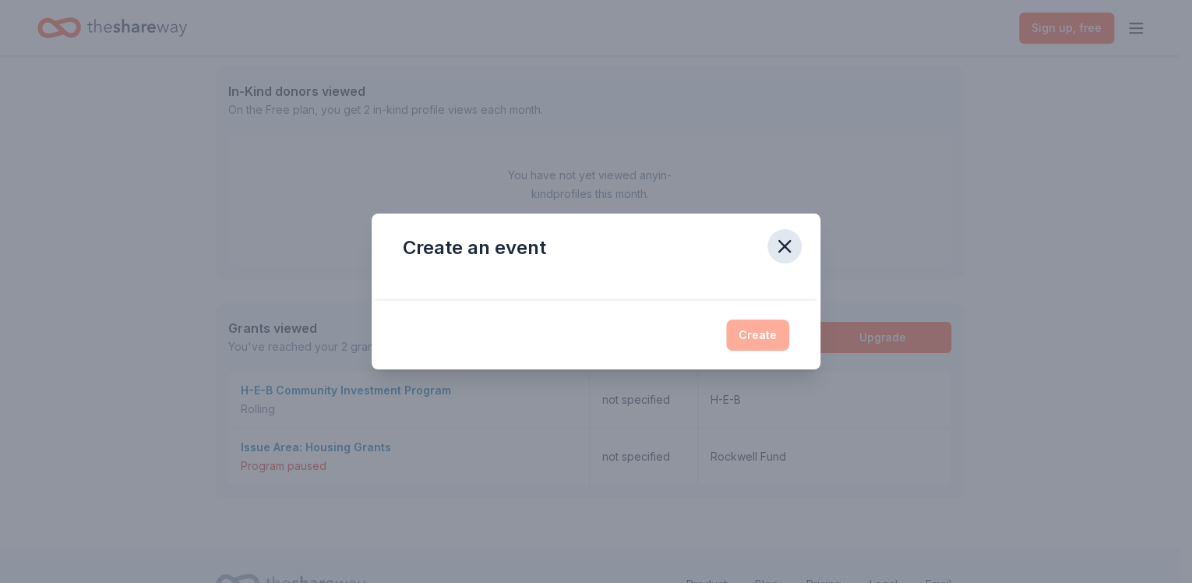
click at [785, 246] on icon "button" at bounding box center [784, 246] width 11 height 11
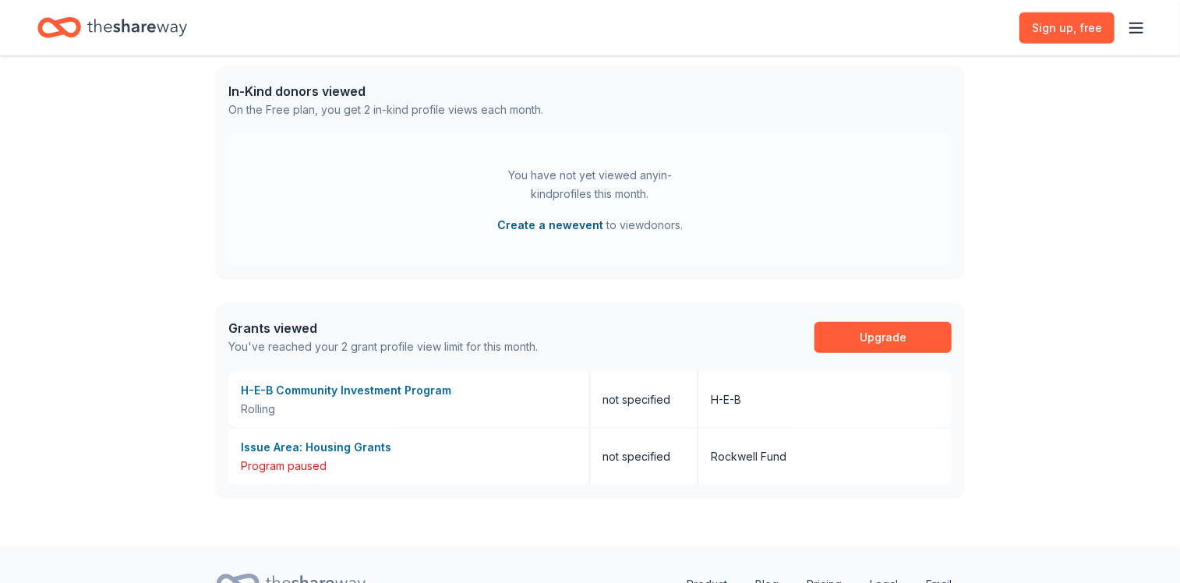
click at [533, 219] on button "Create a new event" at bounding box center [550, 225] width 106 height 19
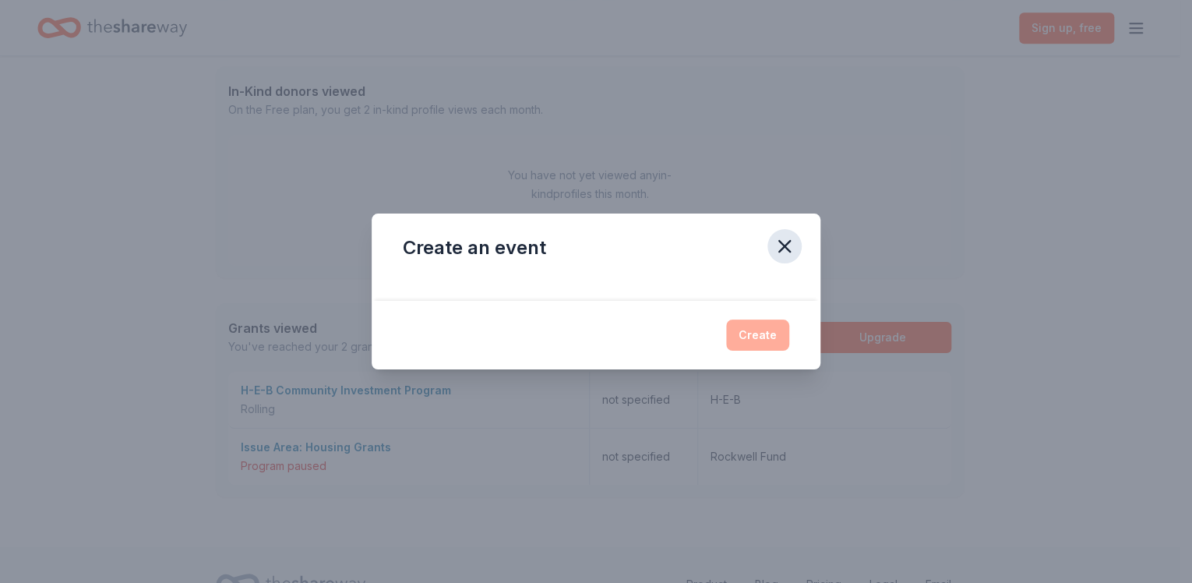
click at [774, 245] on icon "button" at bounding box center [785, 246] width 22 height 22
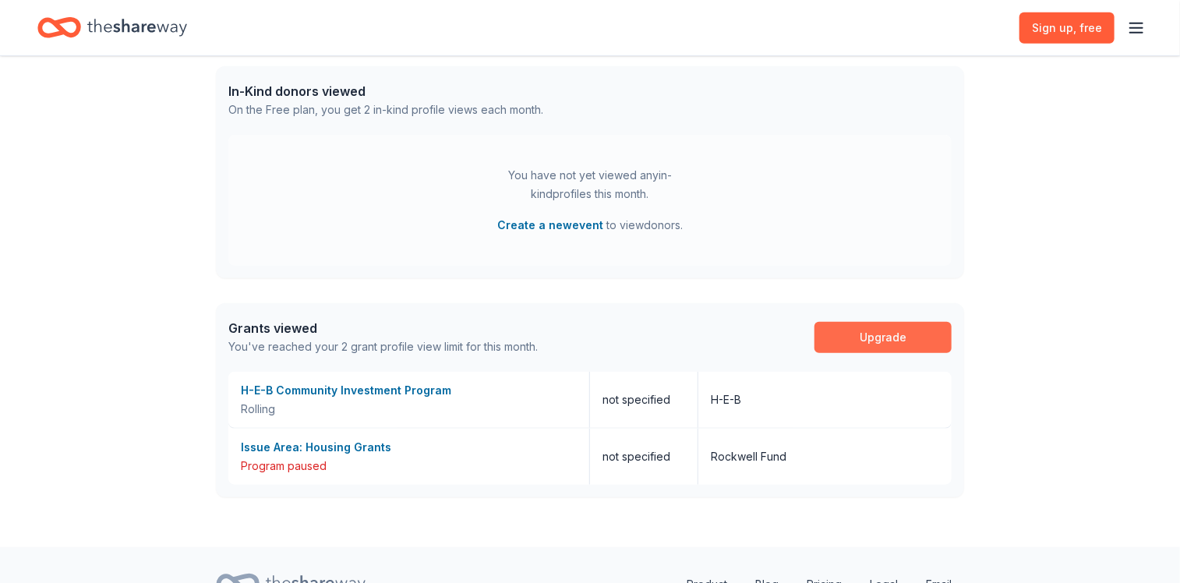
click at [851, 330] on link "Upgrade" at bounding box center [882, 337] width 137 height 31
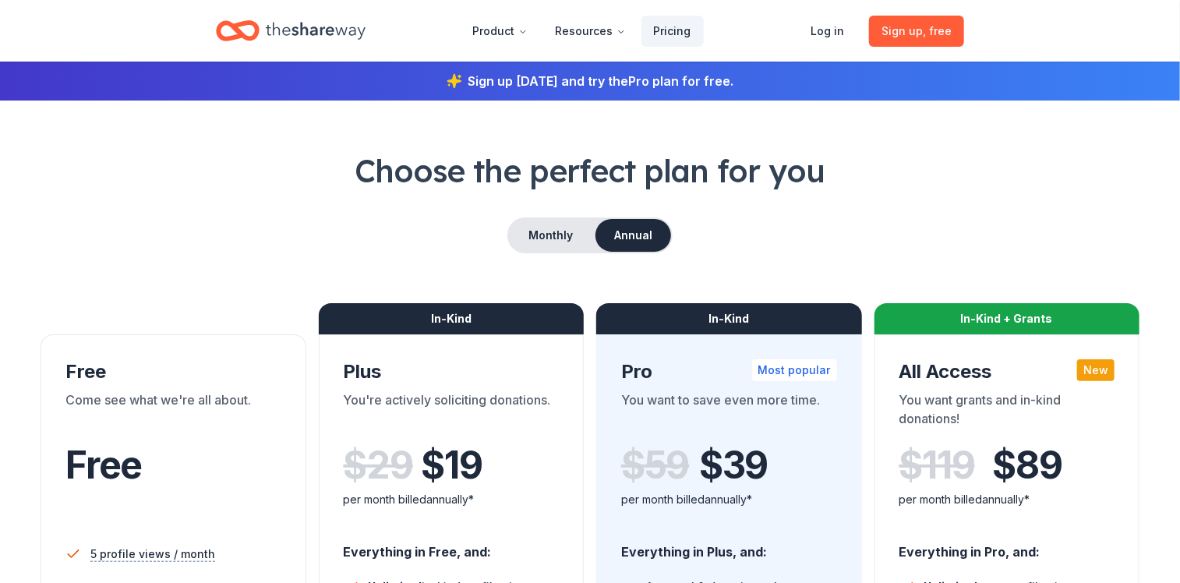
click at [505, 475] on div "$ 29 $ 19" at bounding box center [452, 465] width 216 height 44
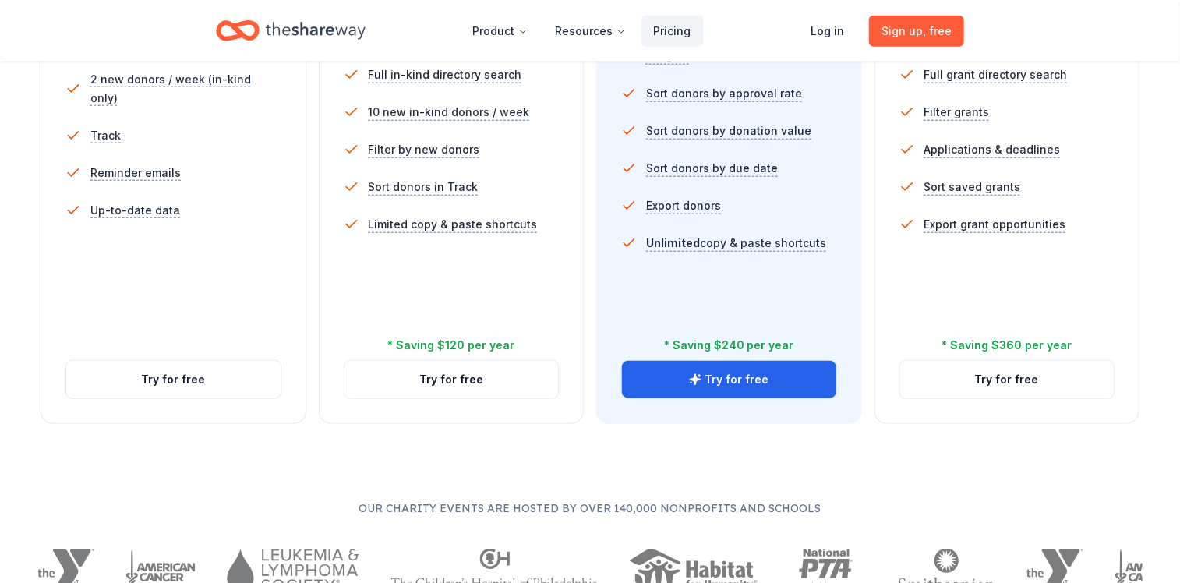
scroll to position [576, 0]
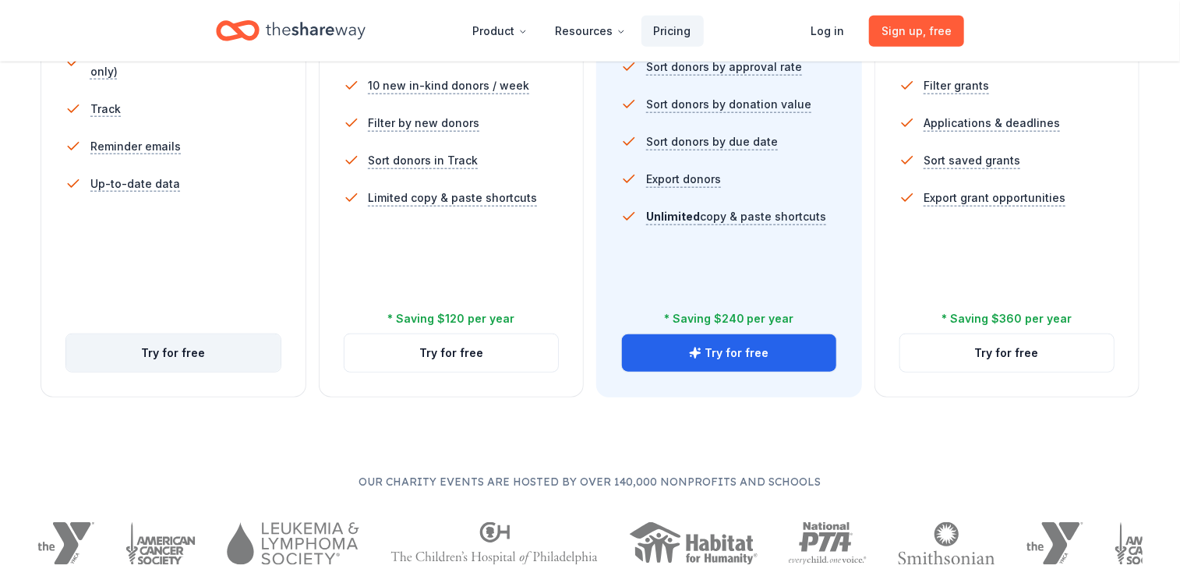
click at [169, 337] on link "Try for free" at bounding box center [173, 352] width 214 height 37
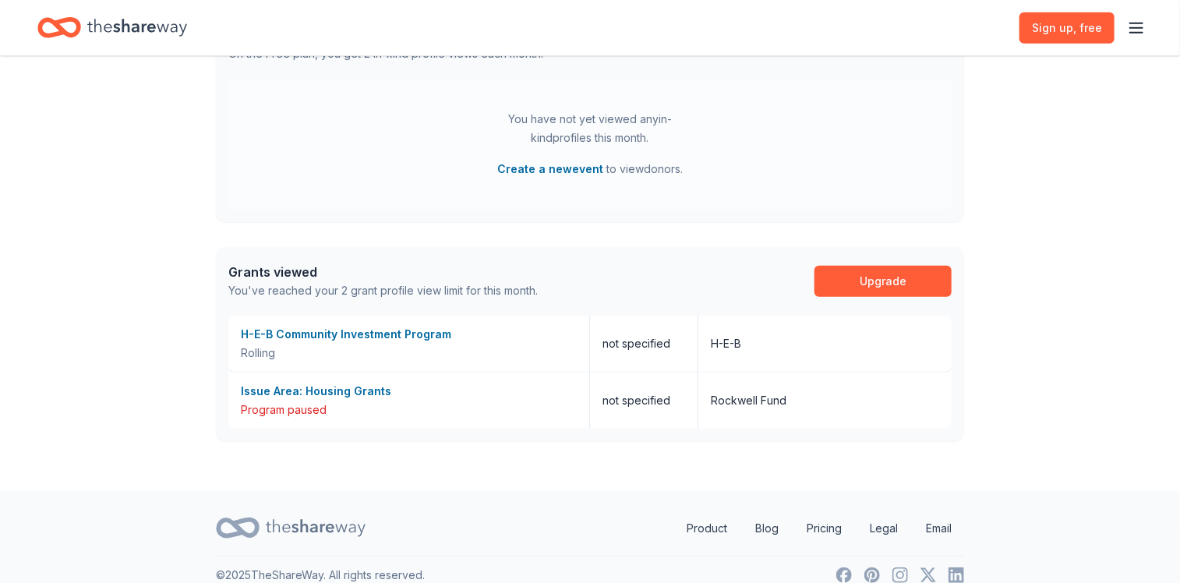
scroll to position [477, 0]
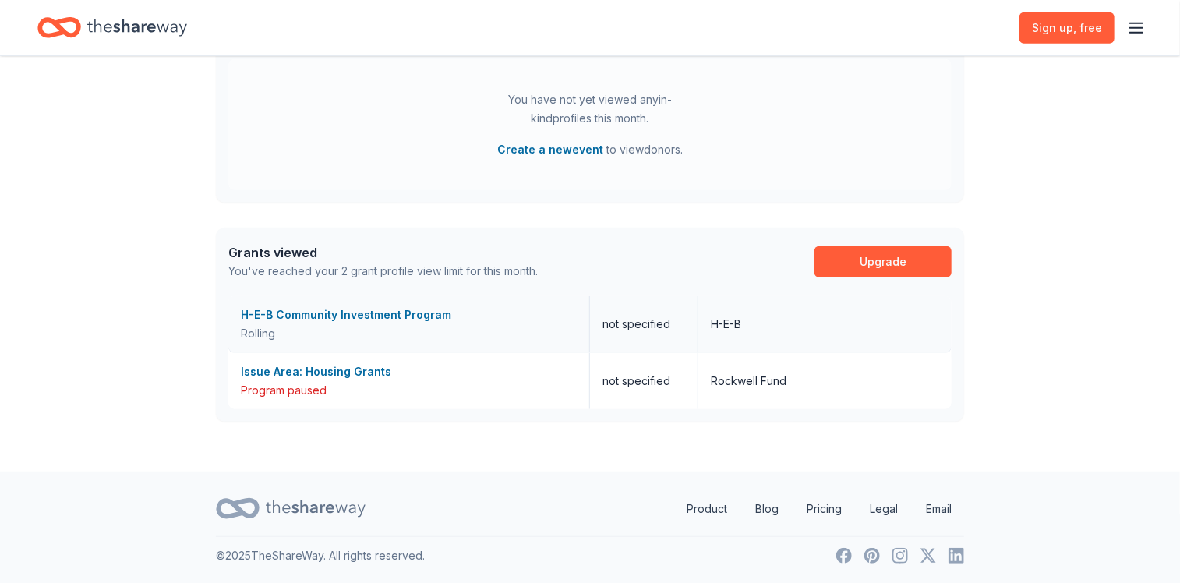
click at [404, 335] on div "Rolling" at bounding box center [409, 333] width 336 height 19
